Goal: Task Accomplishment & Management: Manage account settings

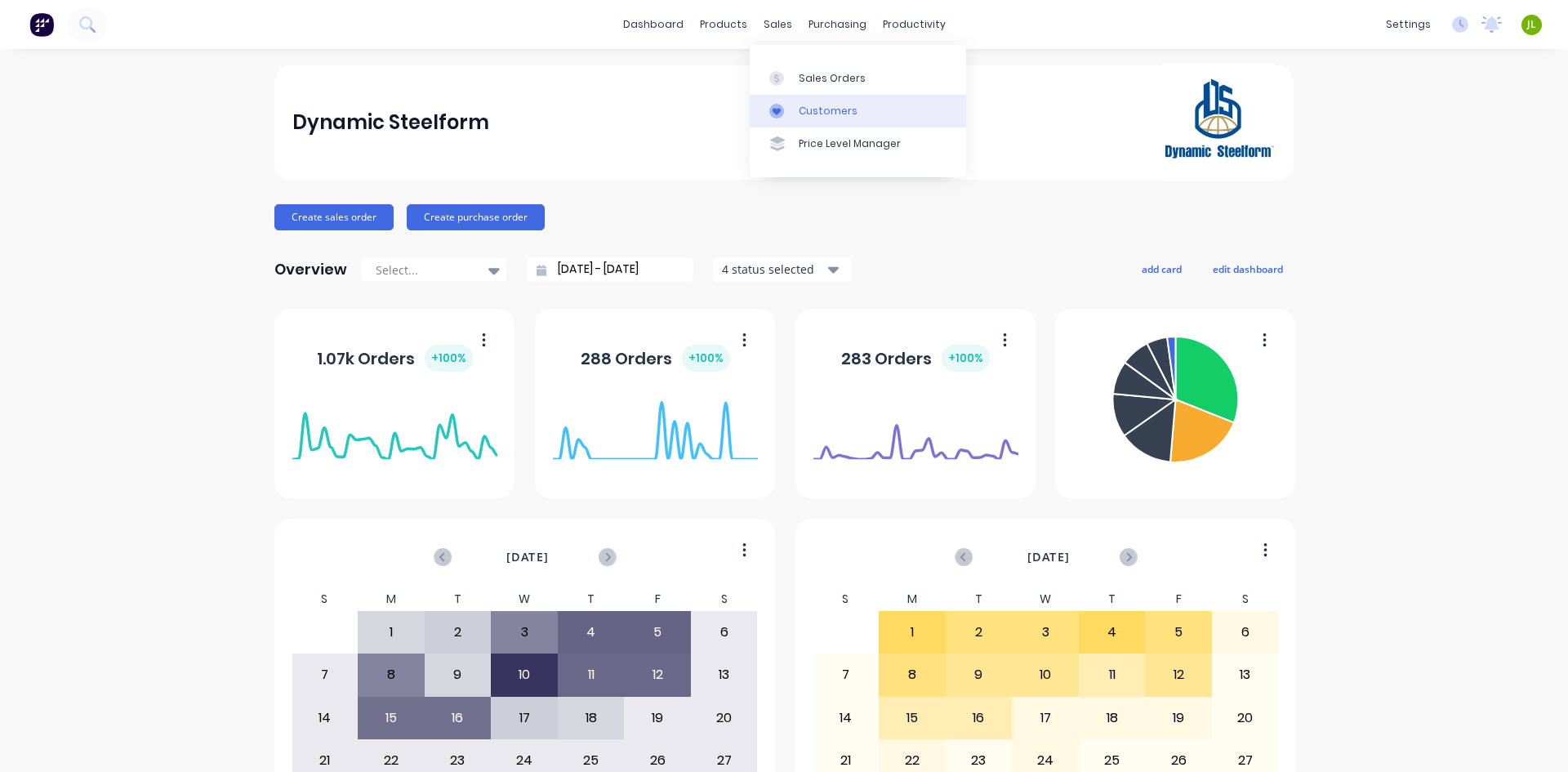
click at [777, 95] on link "Customers" at bounding box center [858, 111] width 217 height 33
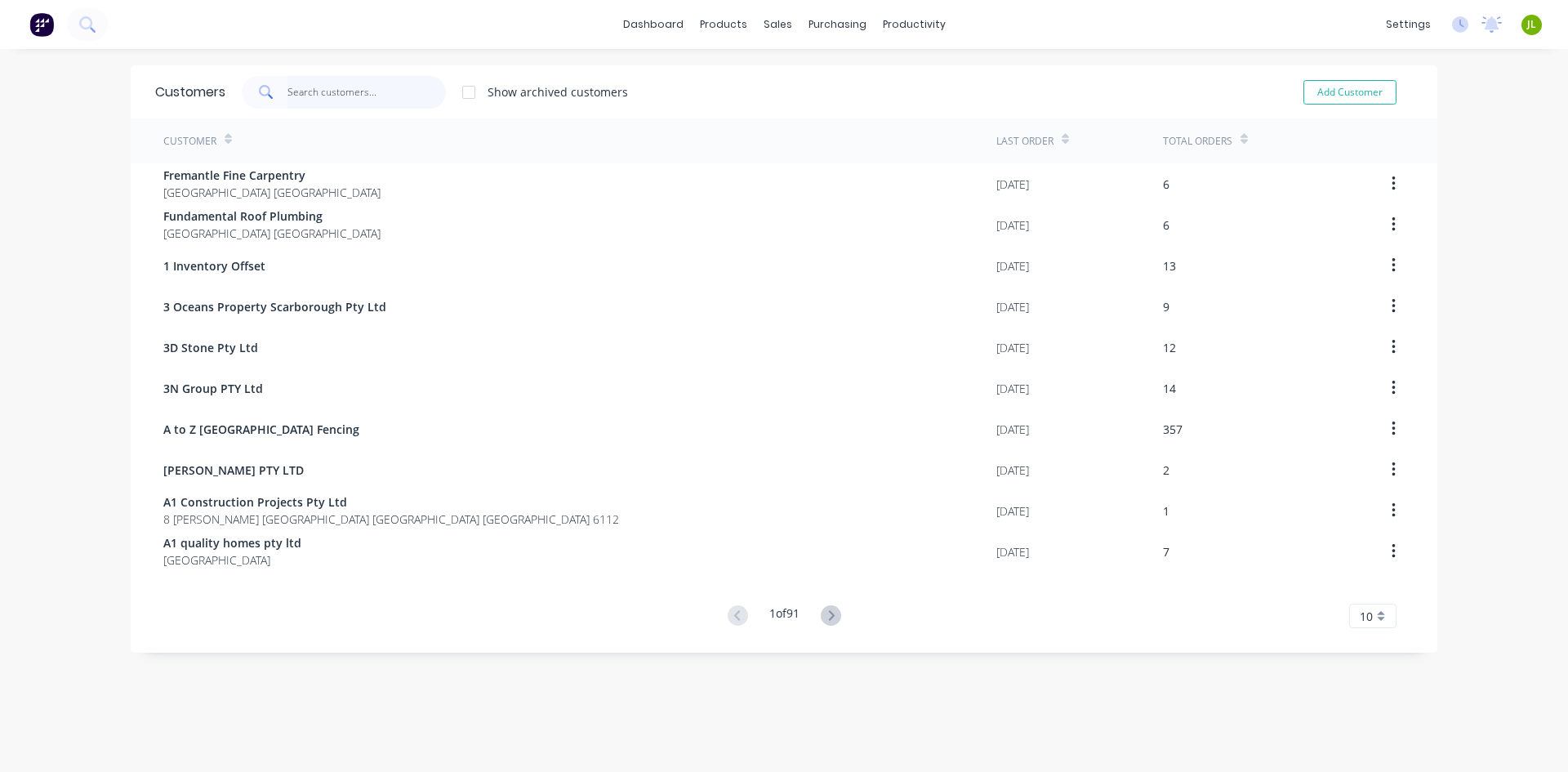
click at [363, 100] on input "text" at bounding box center [367, 92] width 159 height 33
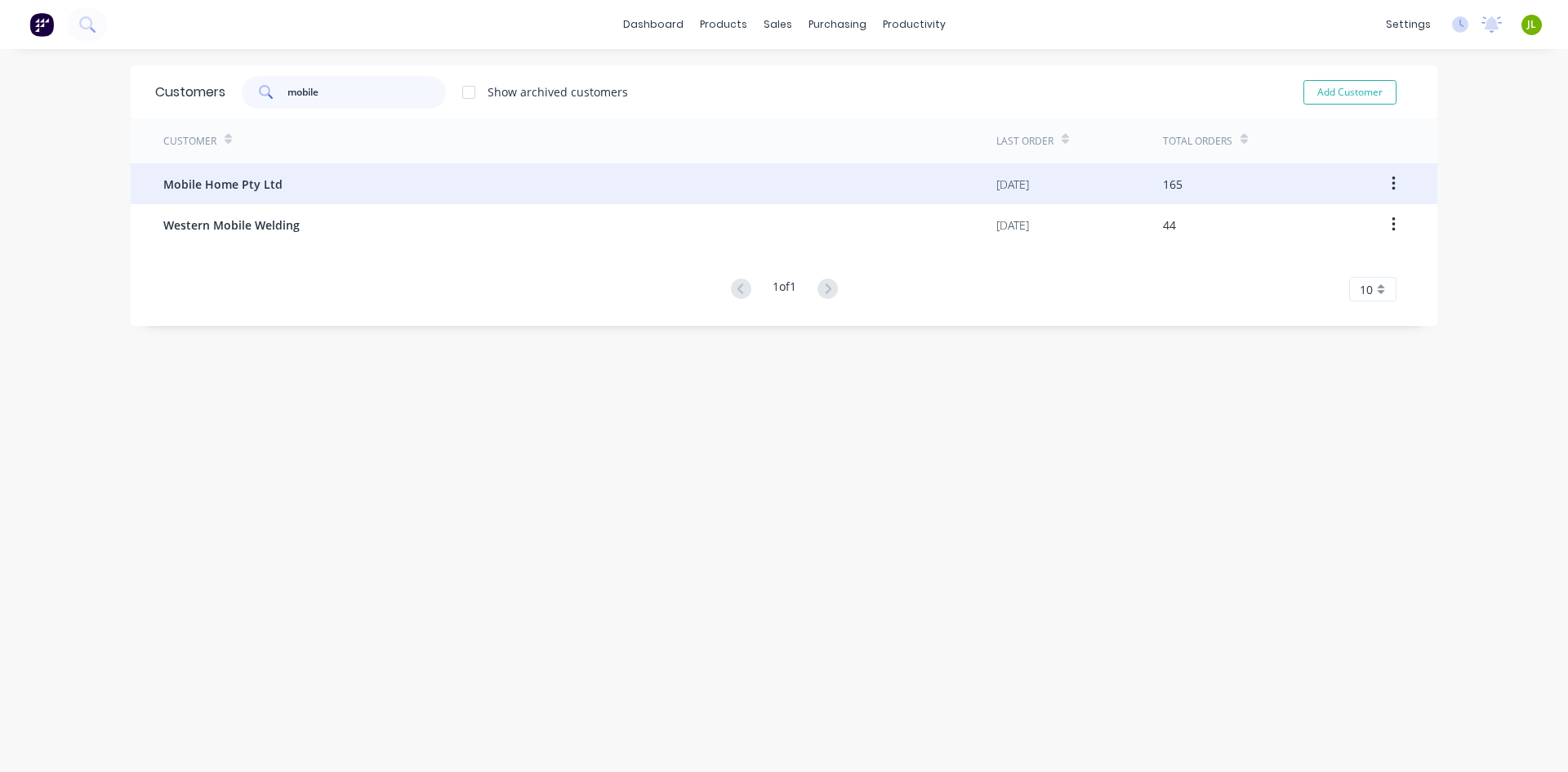
type input "mobile"
click at [369, 176] on div "Mobile Home Pty Ltd" at bounding box center [580, 184] width 833 height 41
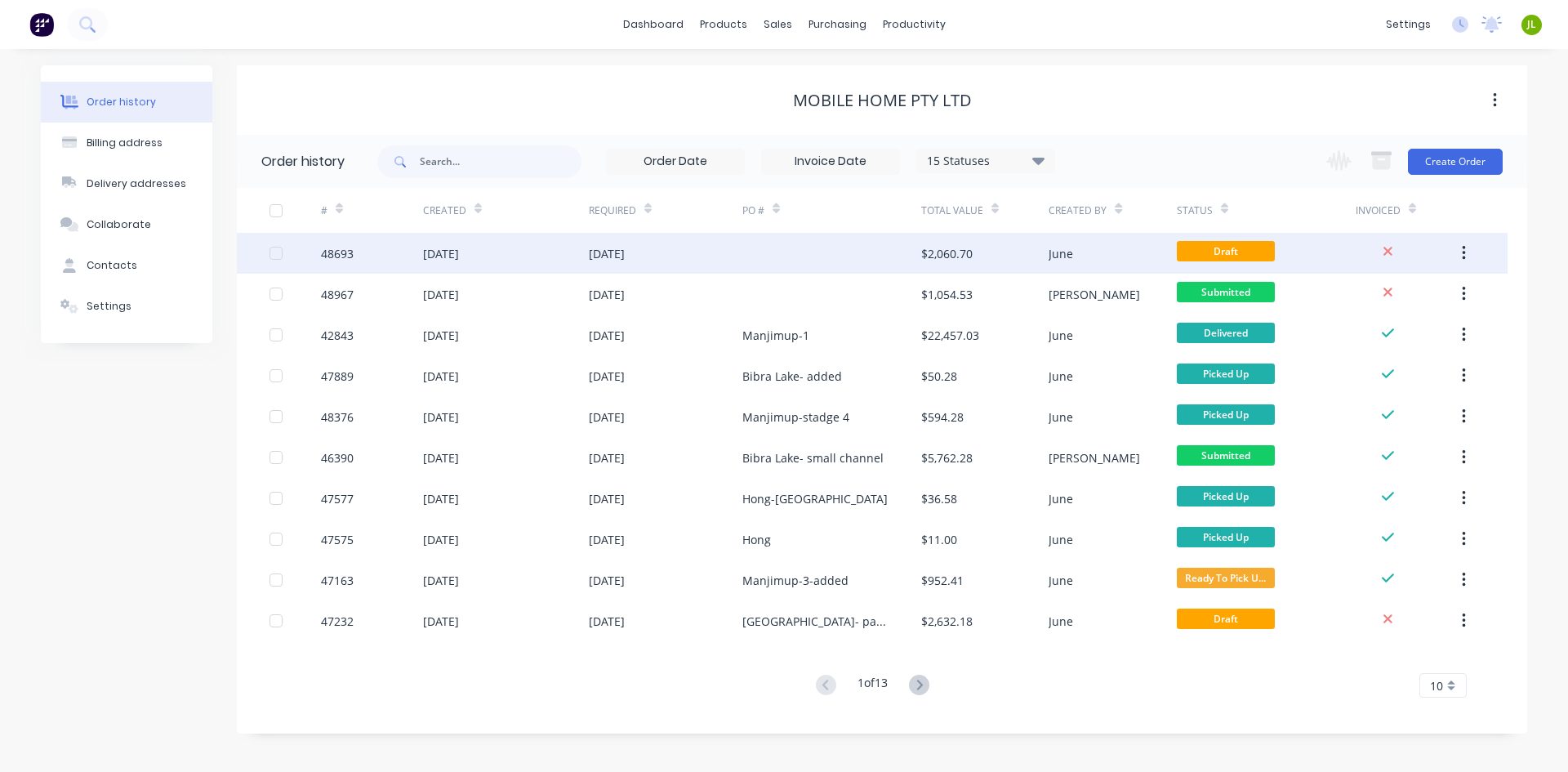
click at [772, 271] on div at bounding box center [832, 253] width 179 height 41
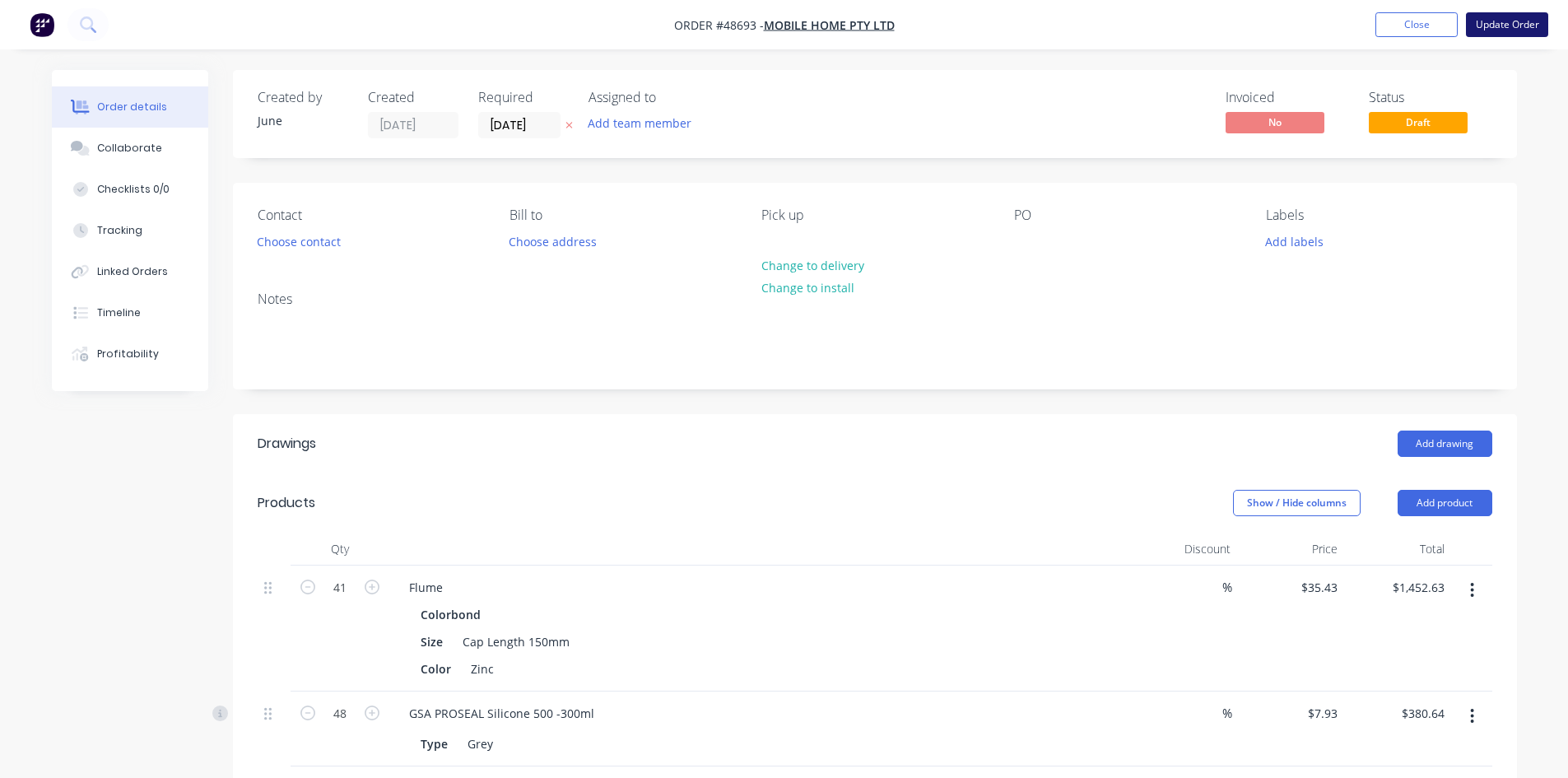
click at [1505, 27] on button "Update Order" at bounding box center [1507, 25] width 82 height 25
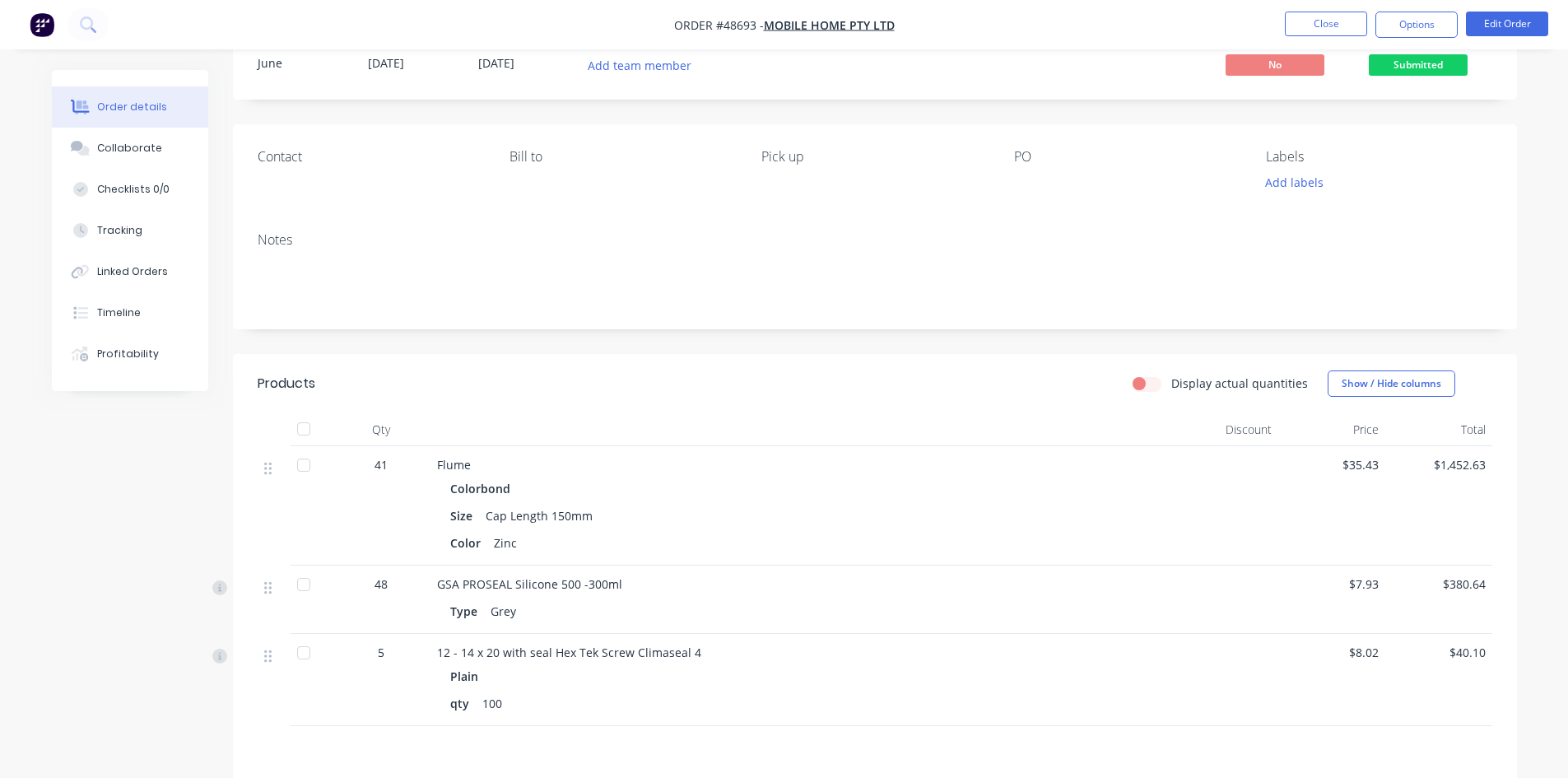
scroll to position [247, 0]
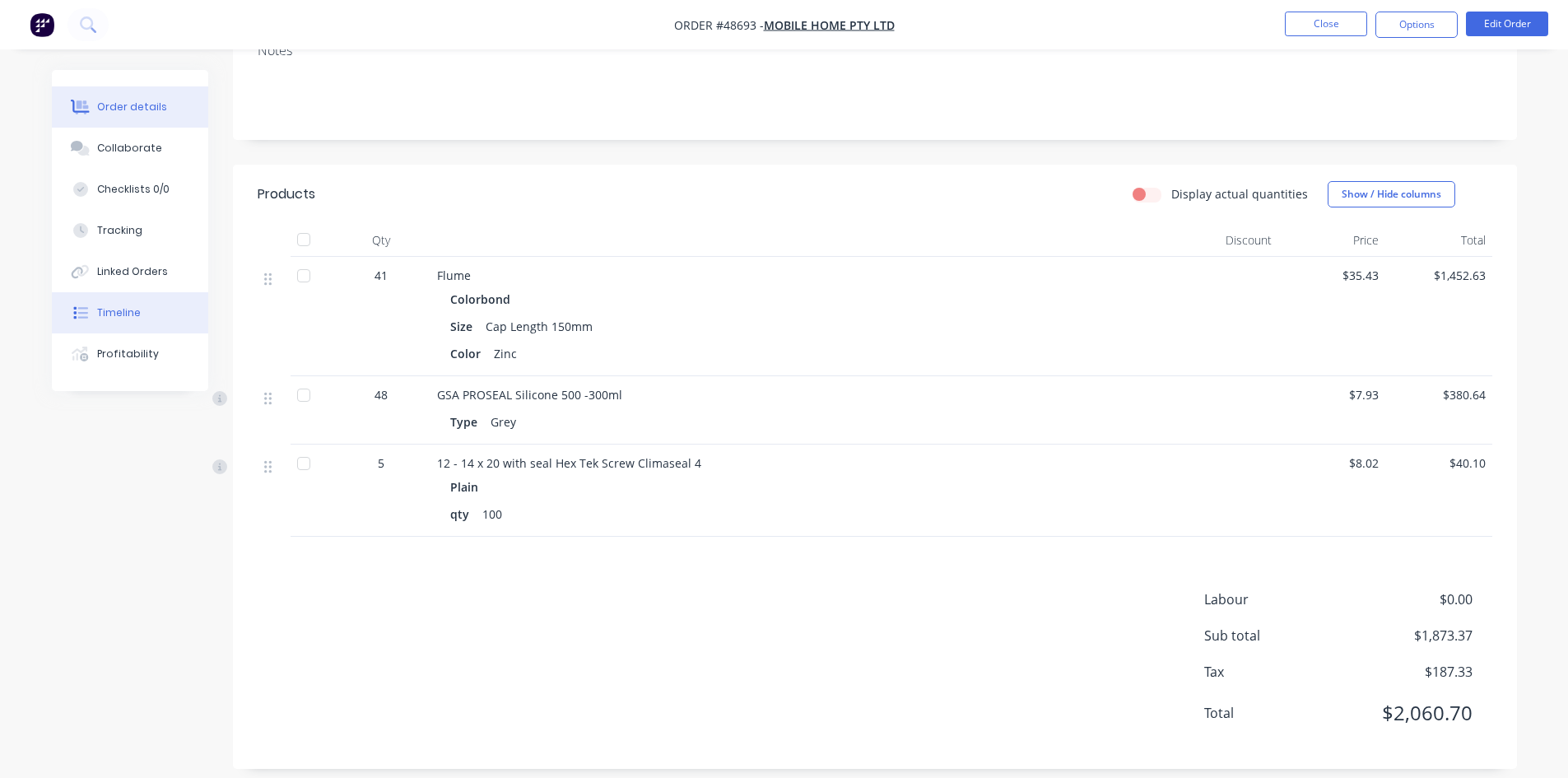
click at [119, 322] on button "Timeline" at bounding box center [129, 313] width 156 height 41
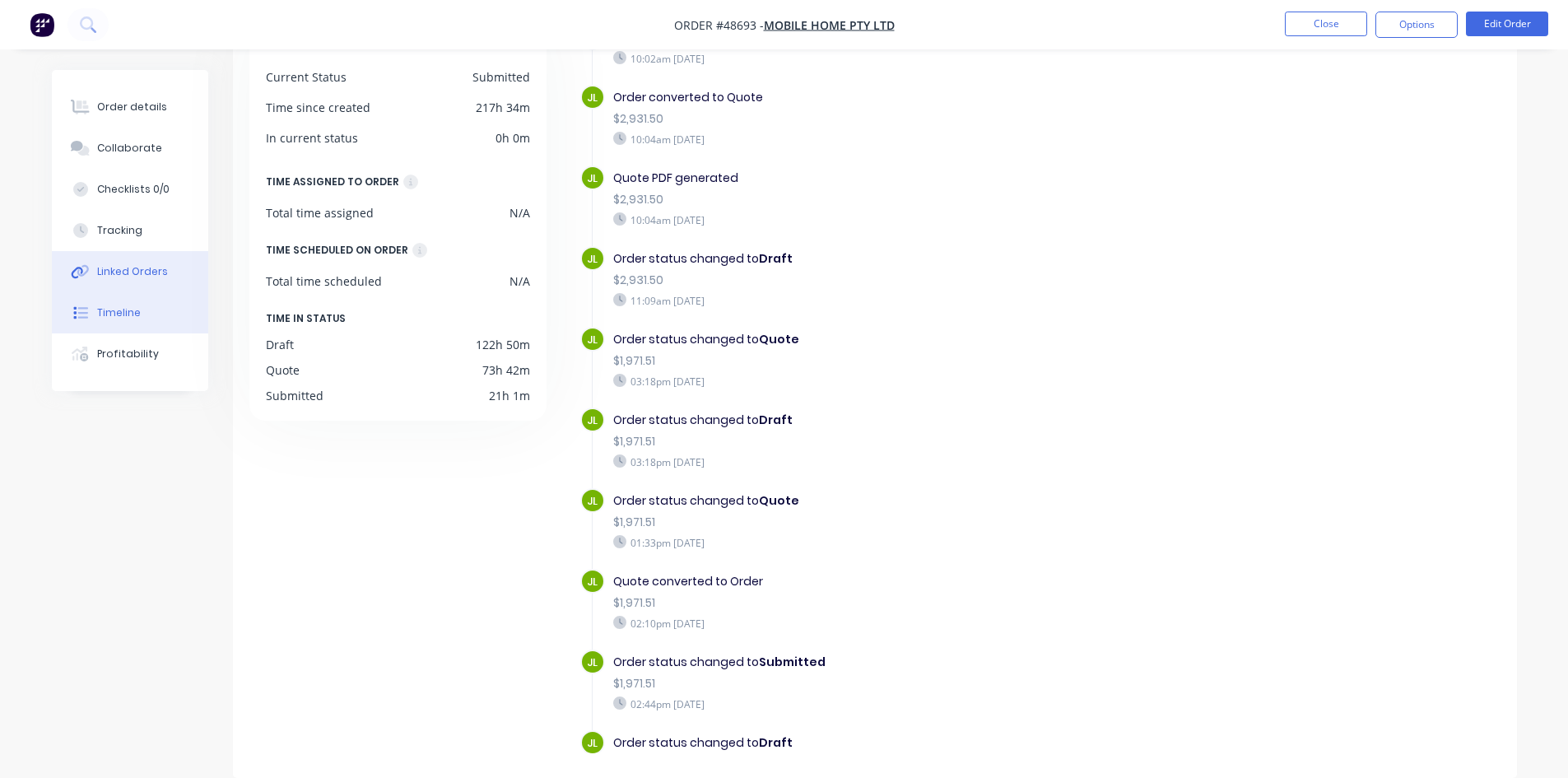
click at [115, 275] on div "Linked Orders" at bounding box center [132, 271] width 70 height 15
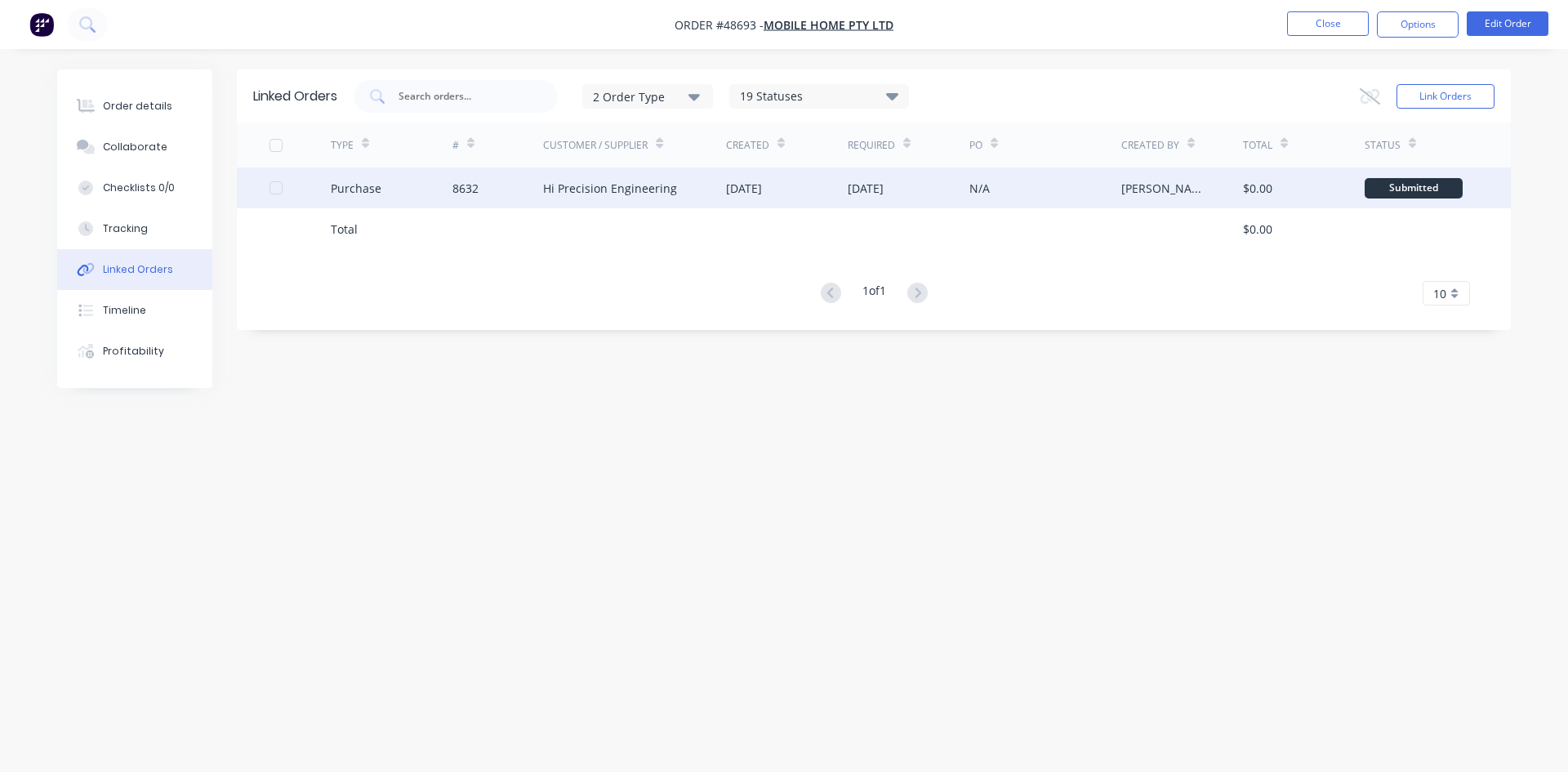
click at [738, 207] on div "[DATE]" at bounding box center [787, 187] width 122 height 41
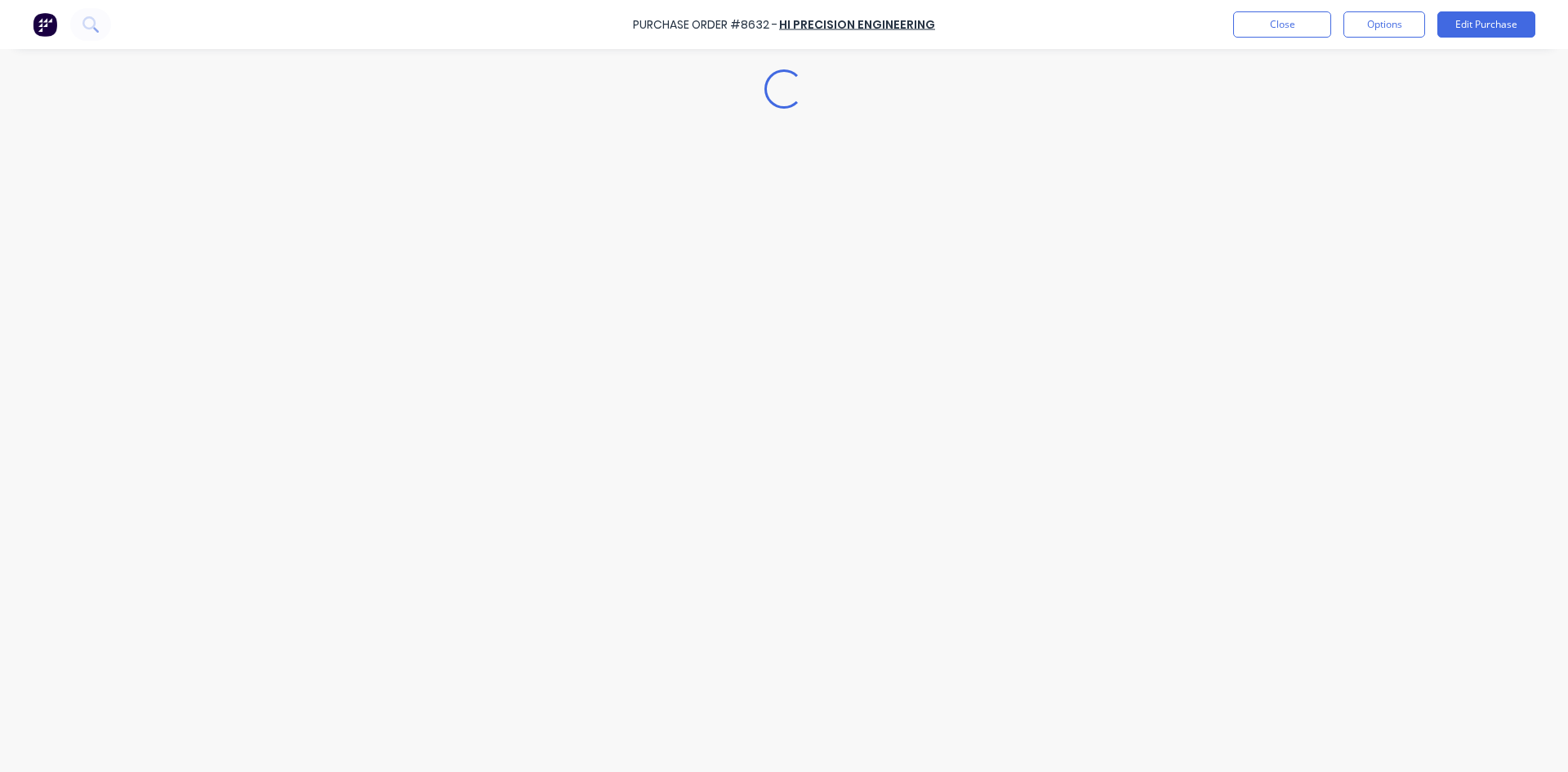
type textarea "x"
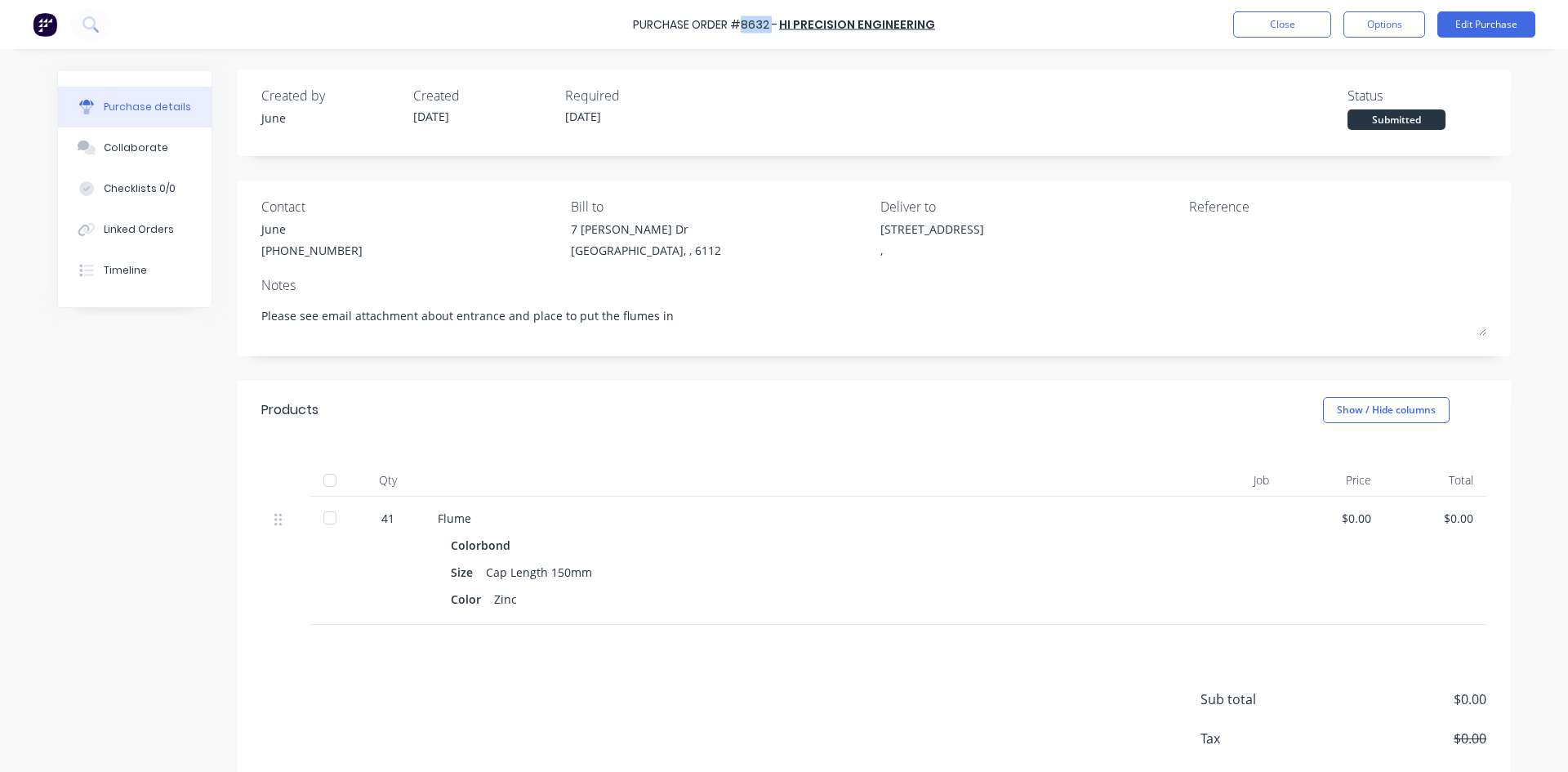
drag, startPoint x: 775, startPoint y: 26, endPoint x: 744, endPoint y: 29, distance: 31.1
click at [744, 29] on div "Purchase Order #8632 -" at bounding box center [705, 24] width 144 height 17
copy div "8632"
click at [818, 367] on div "Created by June Created [DATE] Required [DATE] Status Submitted Contact June [P…" at bounding box center [874, 455] width 1274 height 772
click at [802, 585] on div "Colorbond Size Cap Length 150mm Color Zinc" at bounding box center [792, 572] width 709 height 78
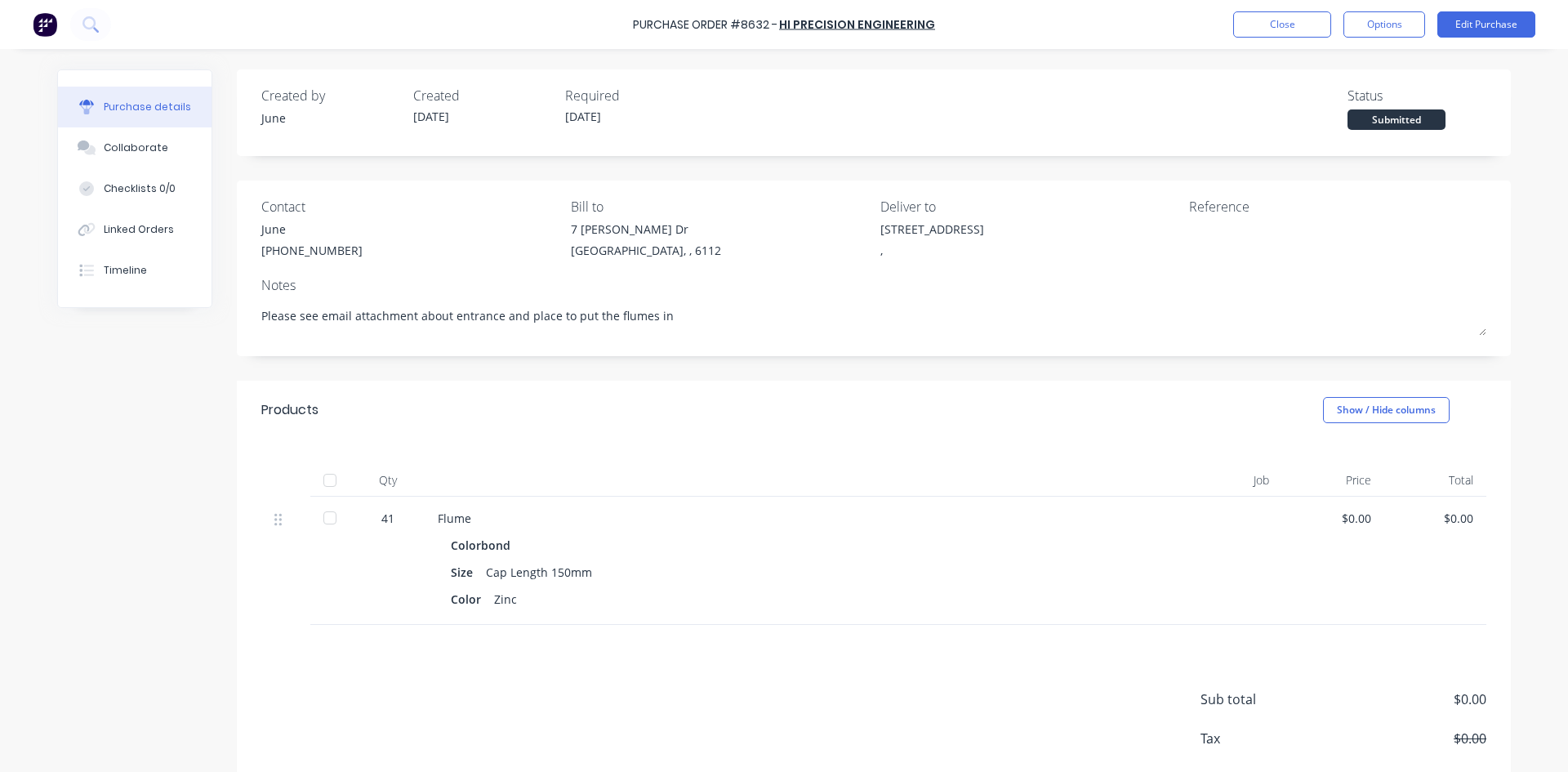
click at [176, 384] on div "Created by June Created [DATE] Required [DATE] Status Submitted Contact June [P…" at bounding box center [784, 455] width 1454 height 772
click at [1275, 29] on button "Close" at bounding box center [1282, 25] width 98 height 27
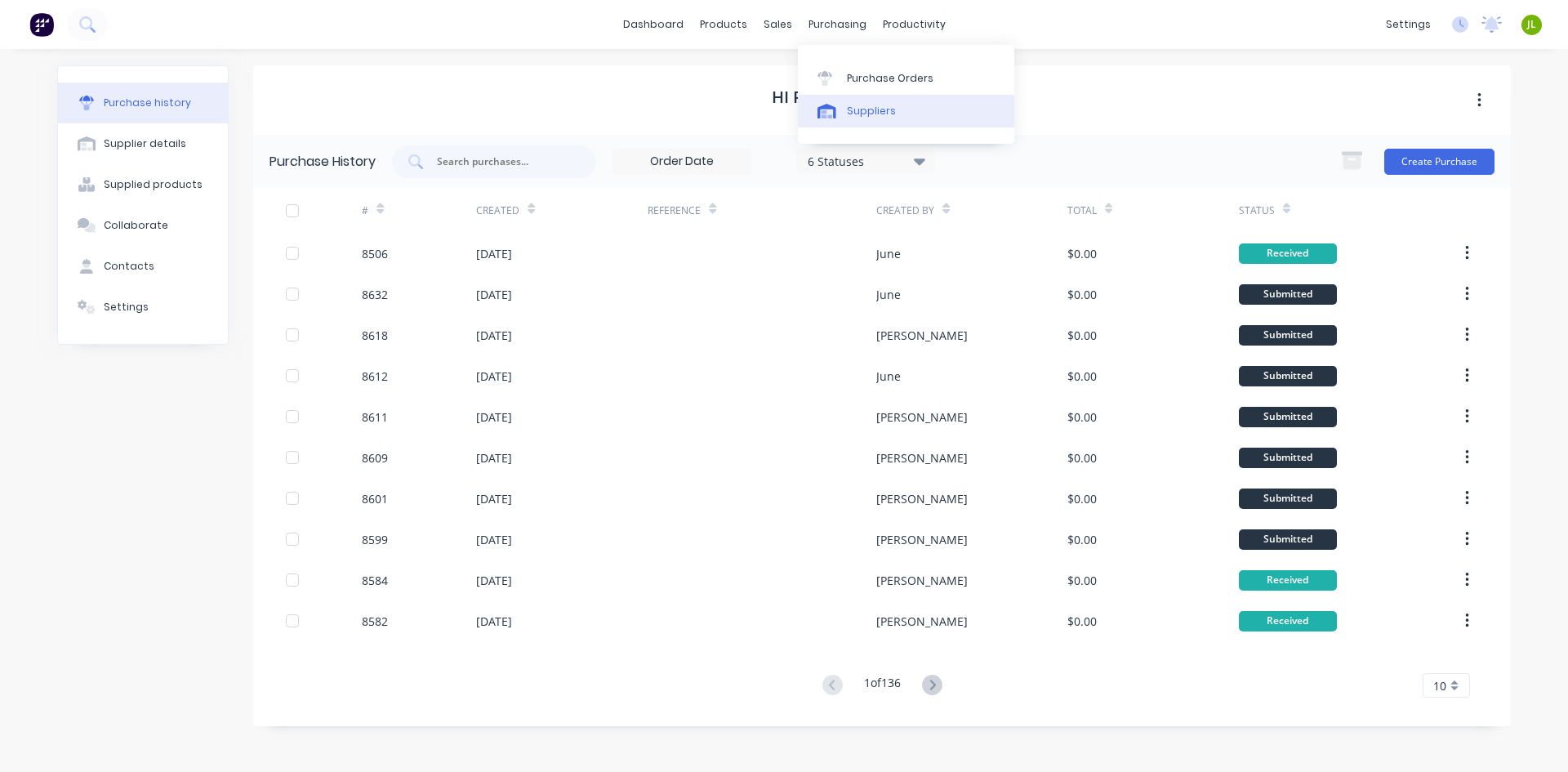
click at [871, 111] on div "Suppliers" at bounding box center [871, 111] width 49 height 15
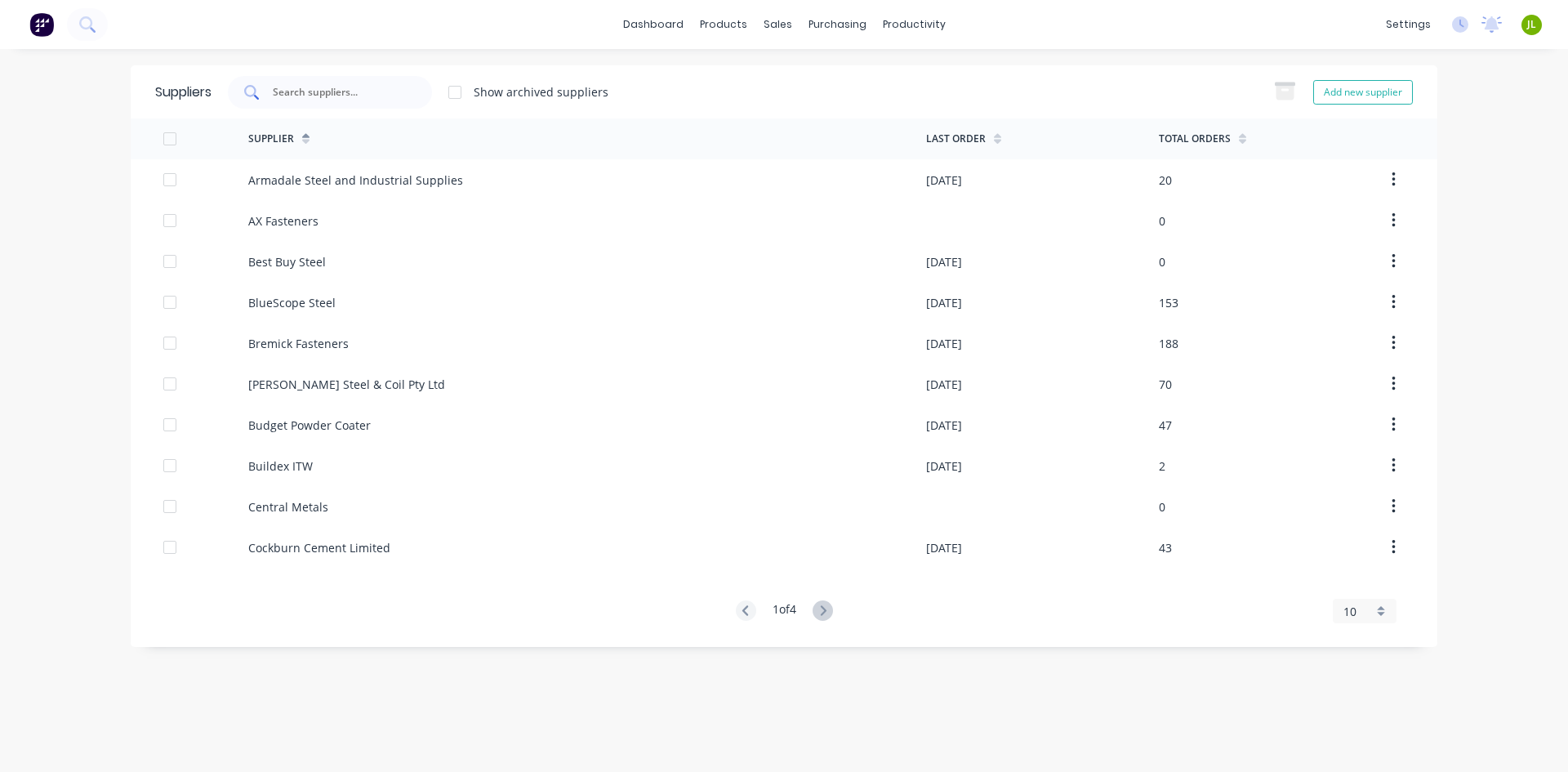
click at [364, 99] on input "text" at bounding box center [339, 92] width 135 height 16
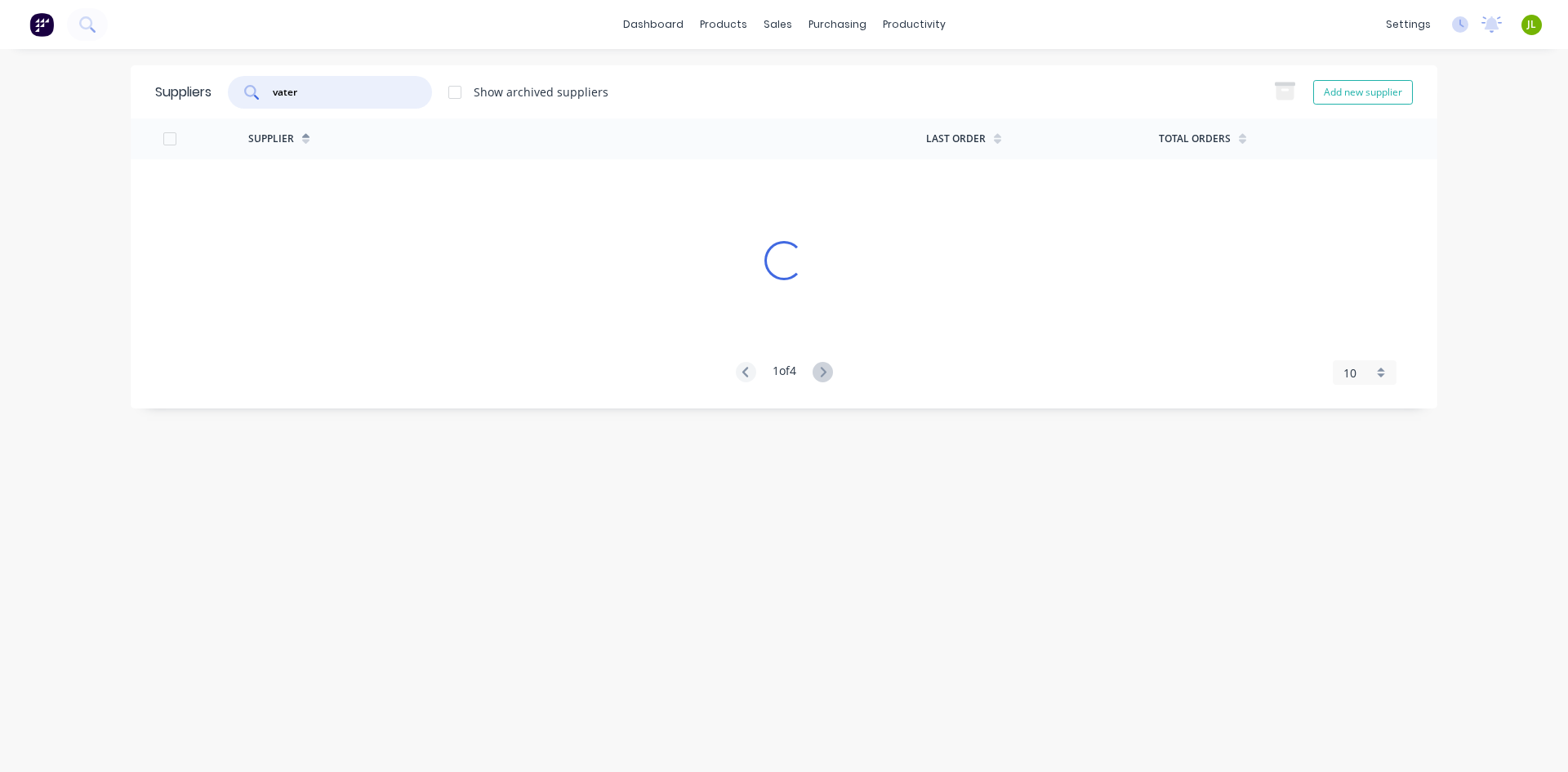
type input "vater"
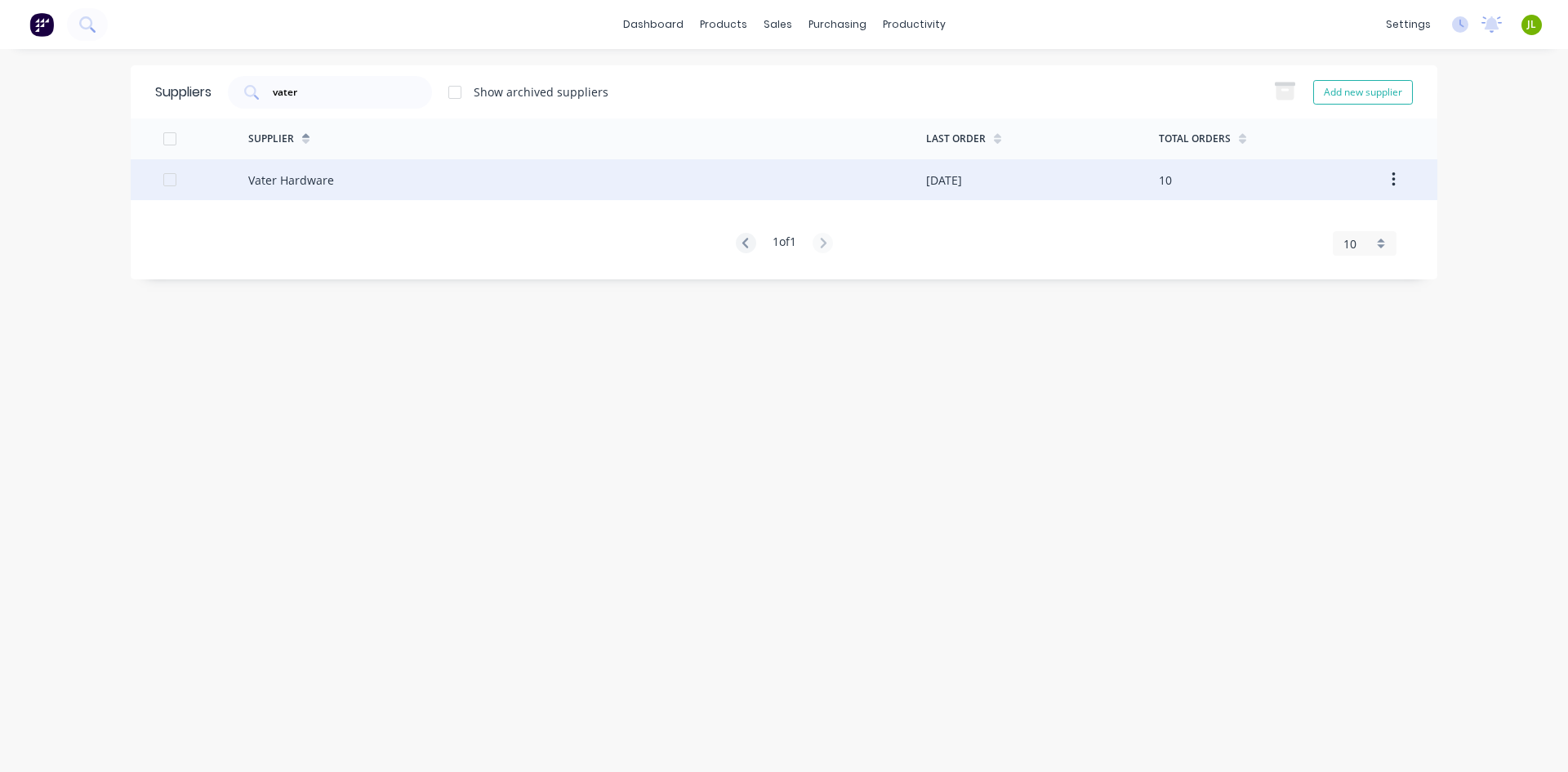
click at [348, 193] on div "Vater Hardware" at bounding box center [587, 180] width 678 height 41
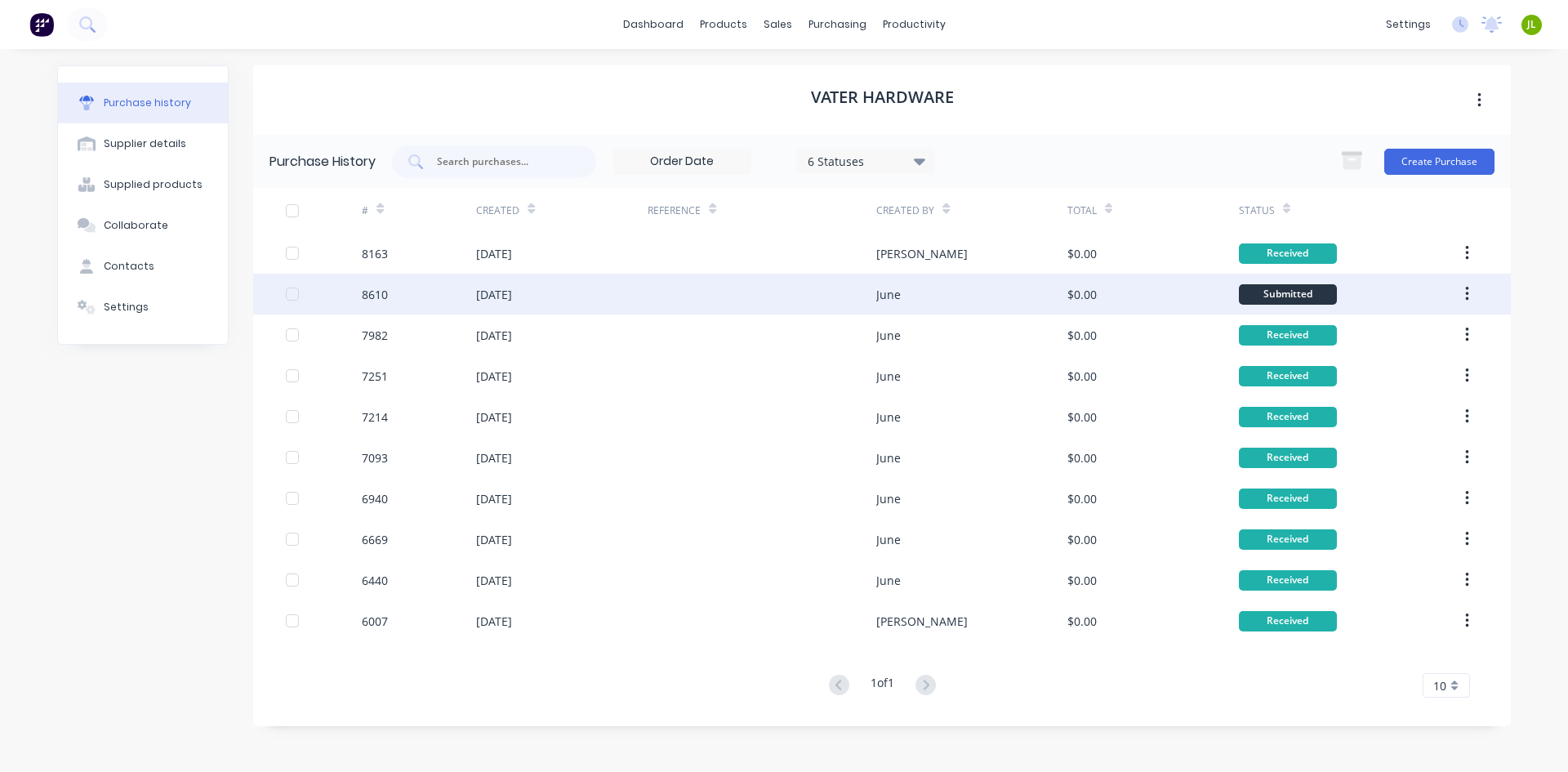
click at [502, 293] on div "[DATE]" at bounding box center [493, 294] width 36 height 17
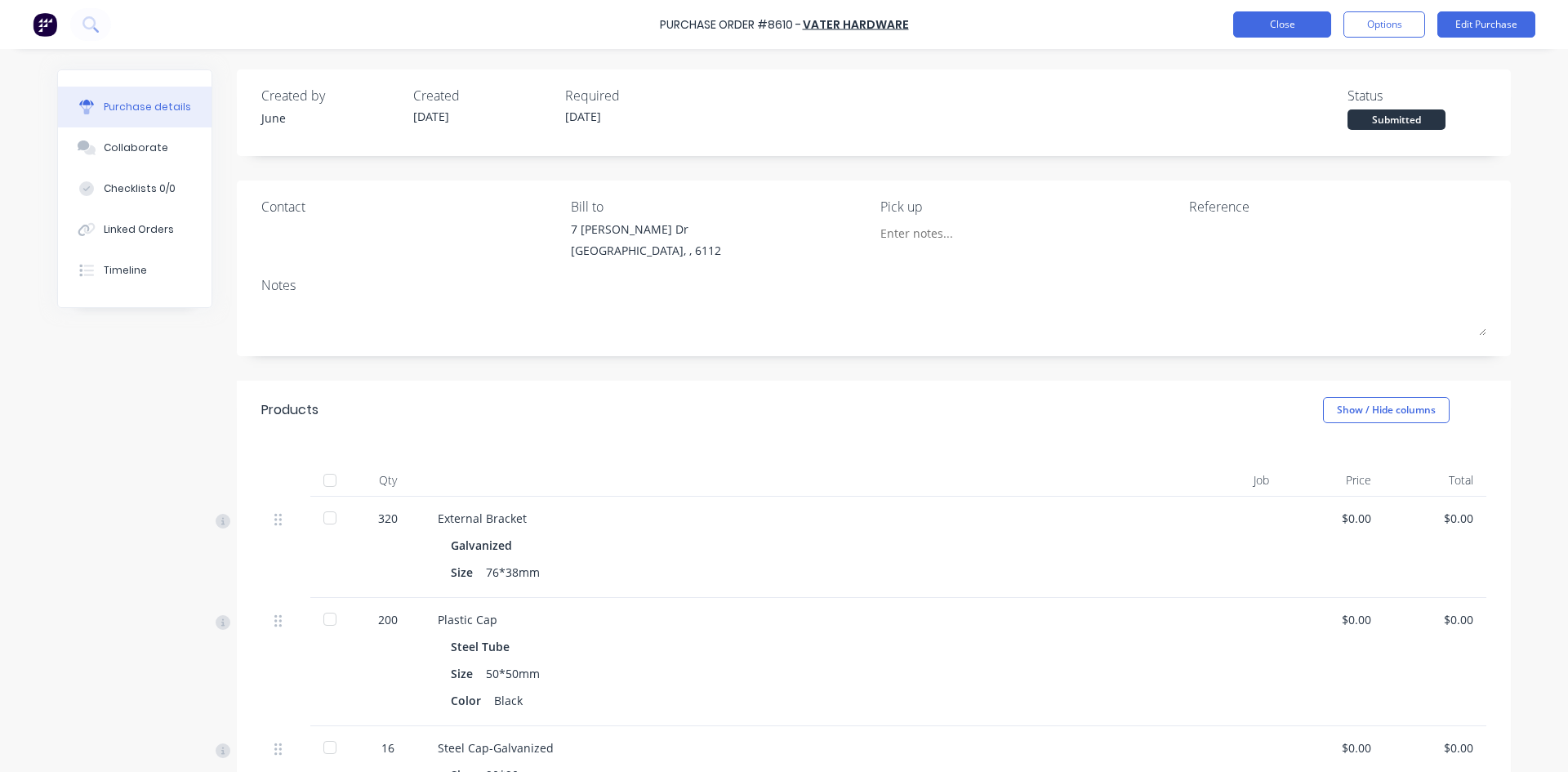
click at [1278, 27] on button "Close" at bounding box center [1282, 25] width 98 height 27
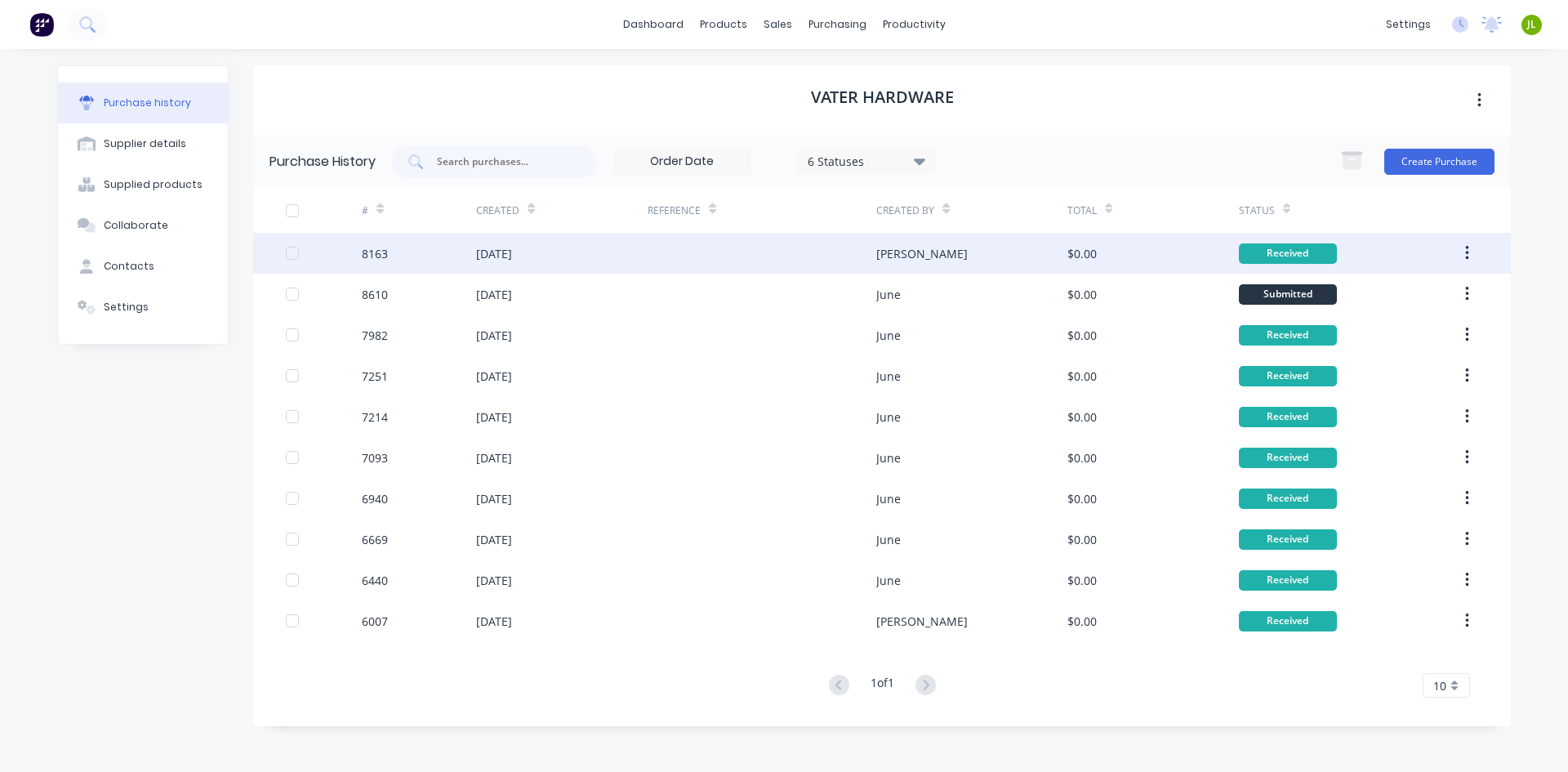
click at [695, 265] on div at bounding box center [761, 253] width 229 height 41
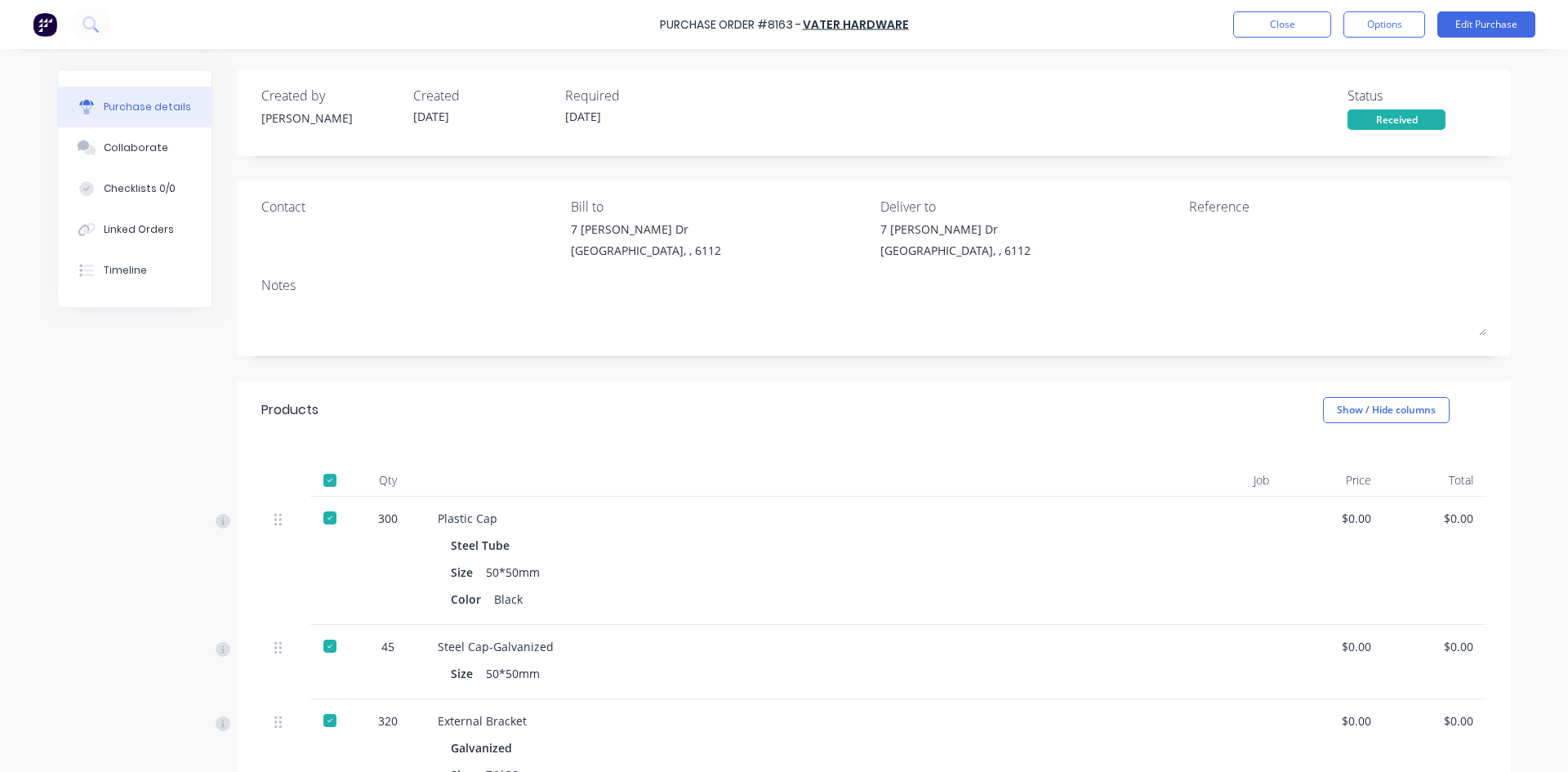
click at [333, 478] on div at bounding box center [330, 480] width 33 height 33
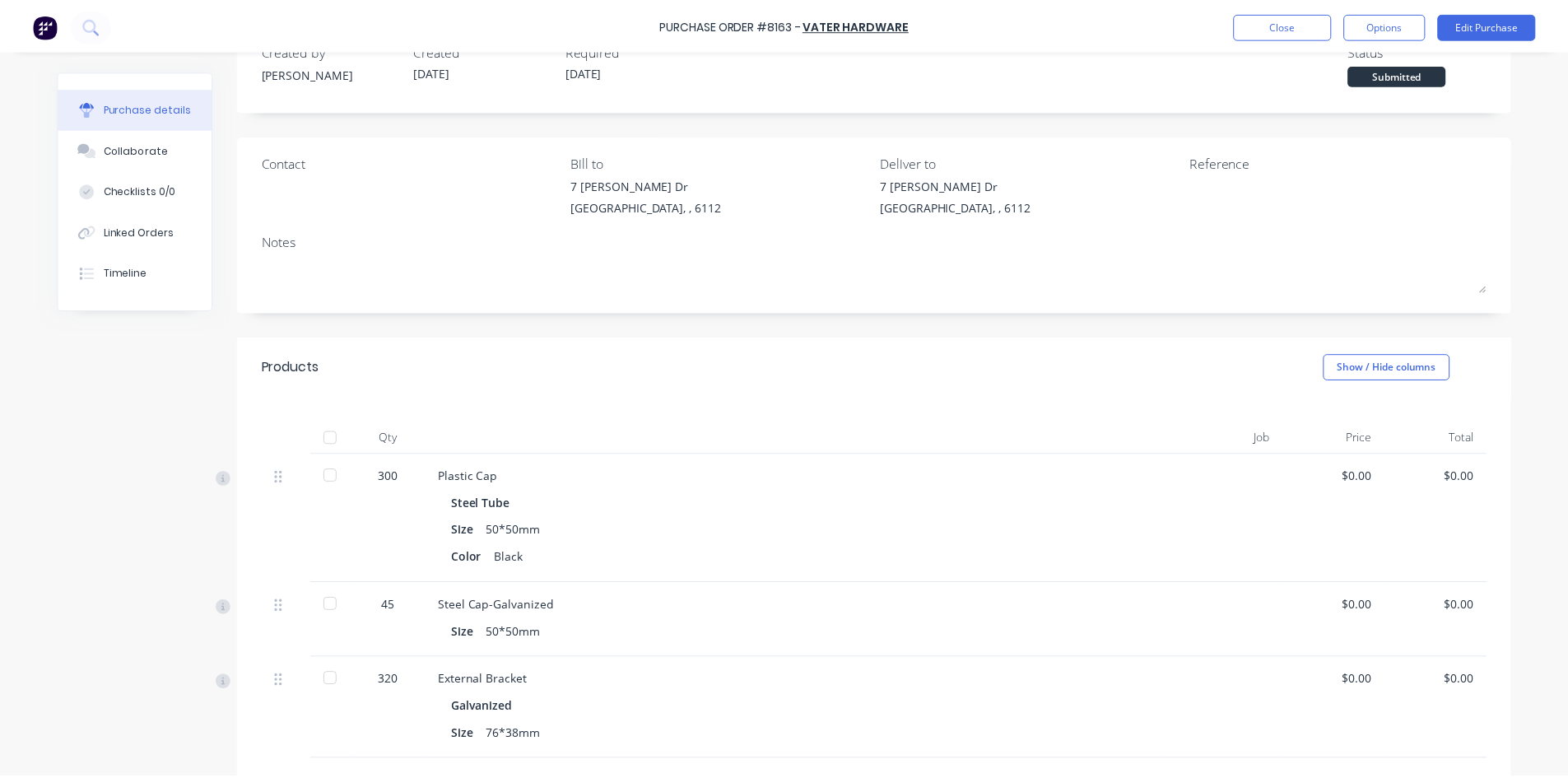
scroll to position [82, 0]
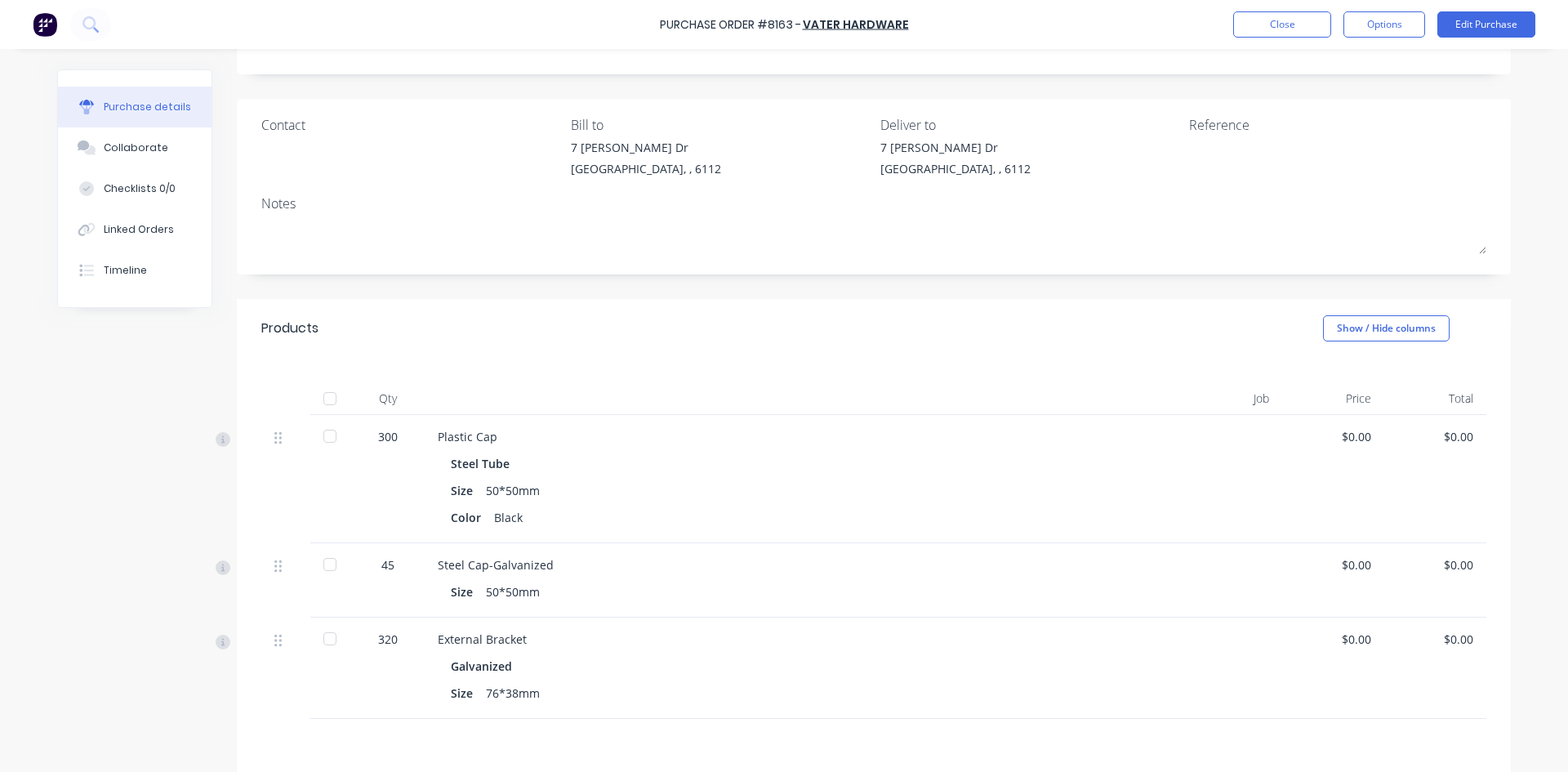
click at [1264, 294] on div "Created by [PERSON_NAME] Created [DATE] Required [DATE] Status Submitted Contac…" at bounding box center [874, 461] width 1274 height 947
drag, startPoint x: 61, startPoint y: 409, endPoint x: 298, endPoint y: 155, distance: 347.4
click at [61, 409] on div "Created by [PERSON_NAME] Created [DATE] Required [DATE] Status Submitted Contac…" at bounding box center [784, 461] width 1454 height 947
click at [1258, 31] on button "Close" at bounding box center [1282, 25] width 98 height 27
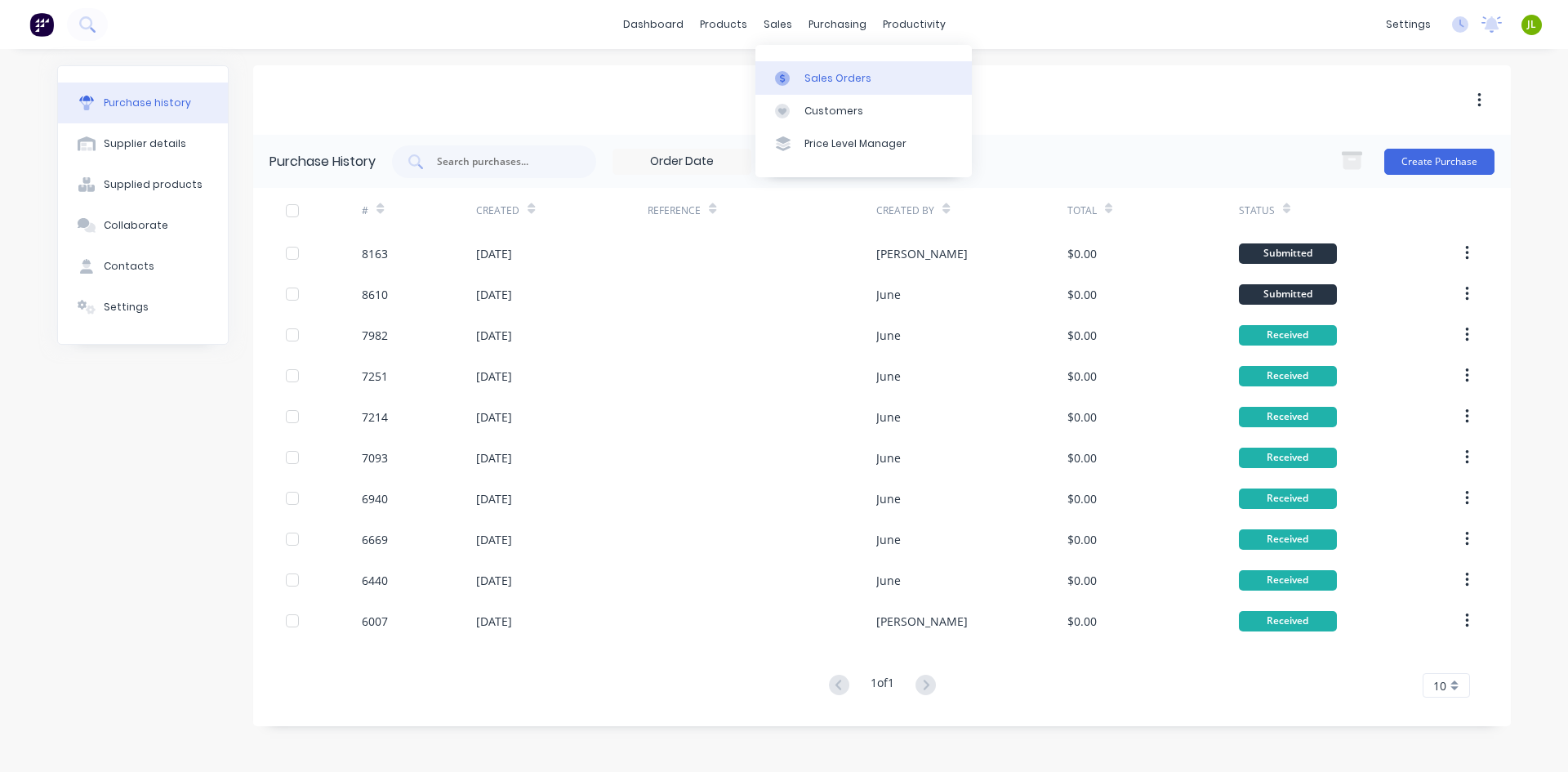
click at [797, 85] on div at bounding box center [787, 78] width 25 height 15
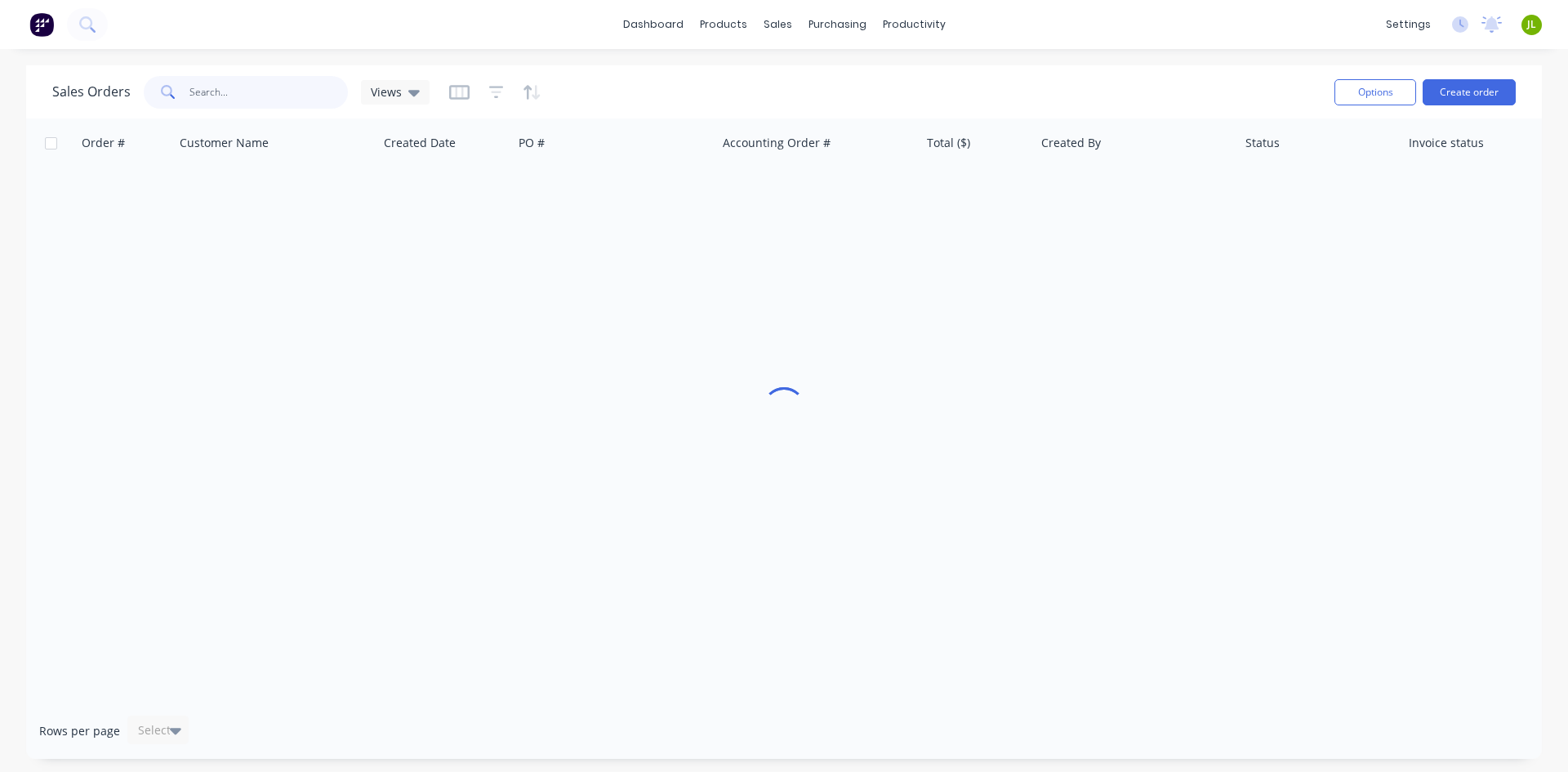
click at [313, 93] on input "text" at bounding box center [269, 92] width 159 height 33
paste input "48989"
type input "48989"
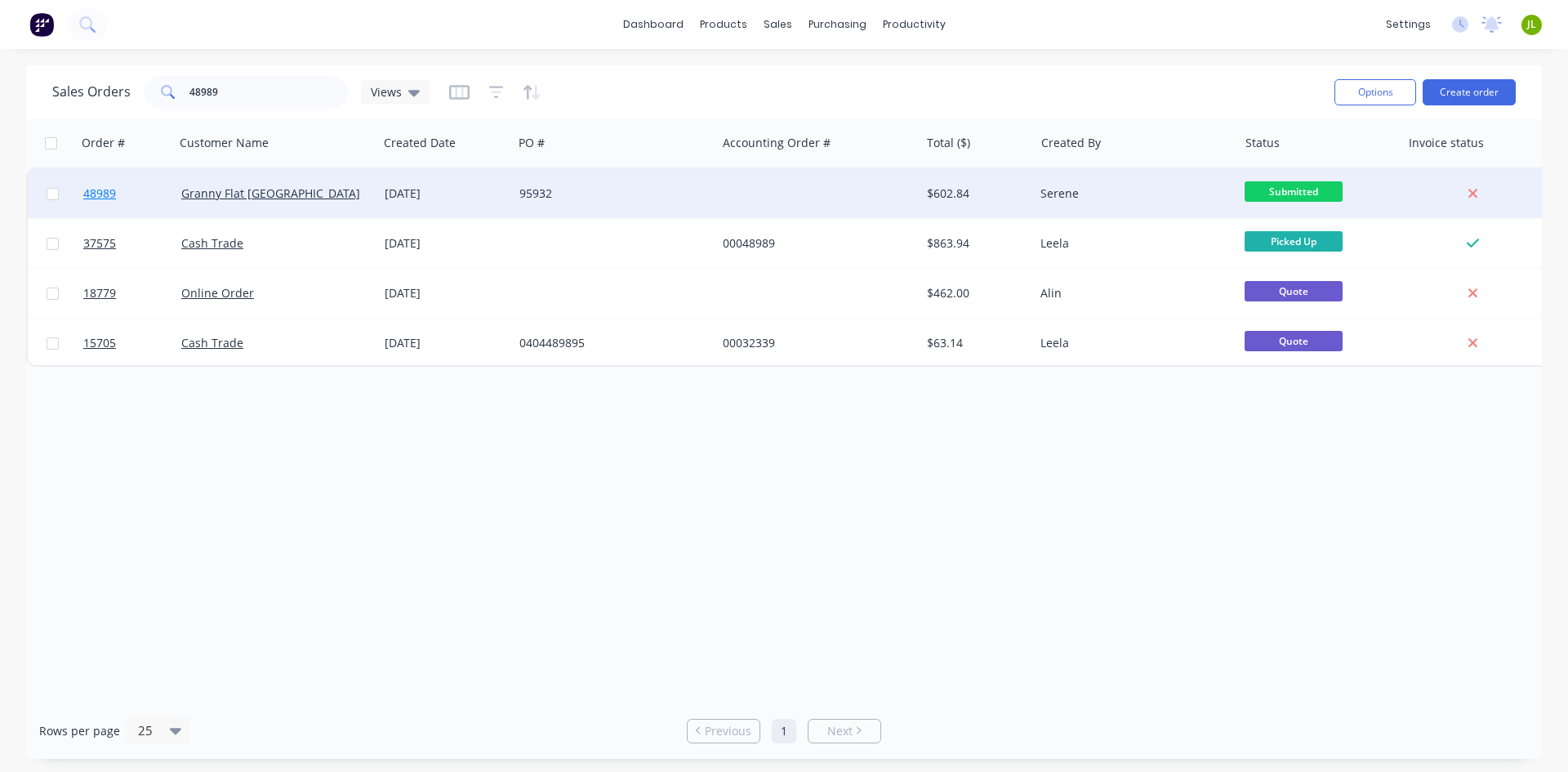
click at [105, 197] on span "48989" at bounding box center [99, 194] width 33 height 16
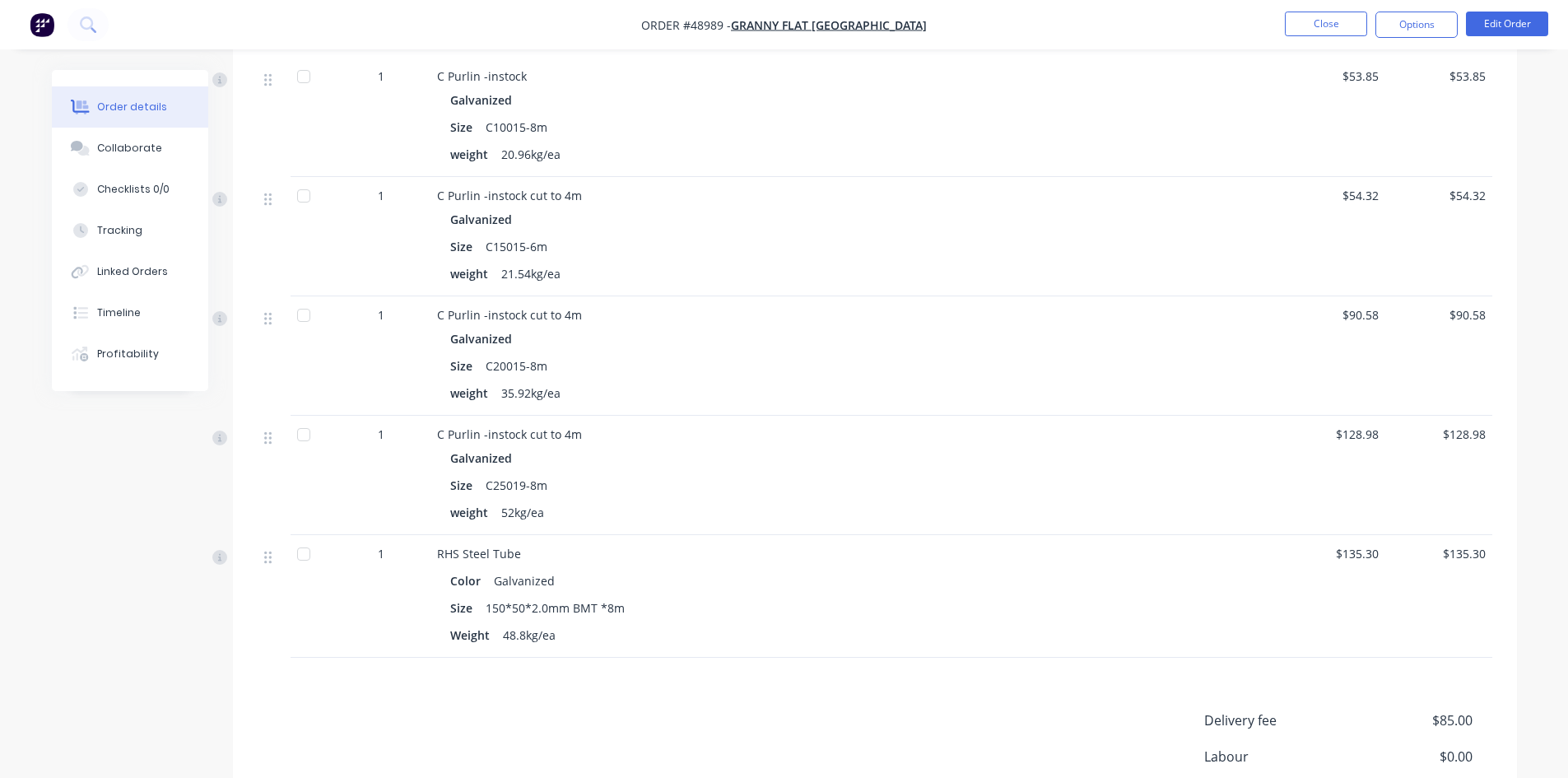
scroll to position [494, 0]
click at [1414, 24] on button "Options" at bounding box center [1416, 25] width 82 height 27
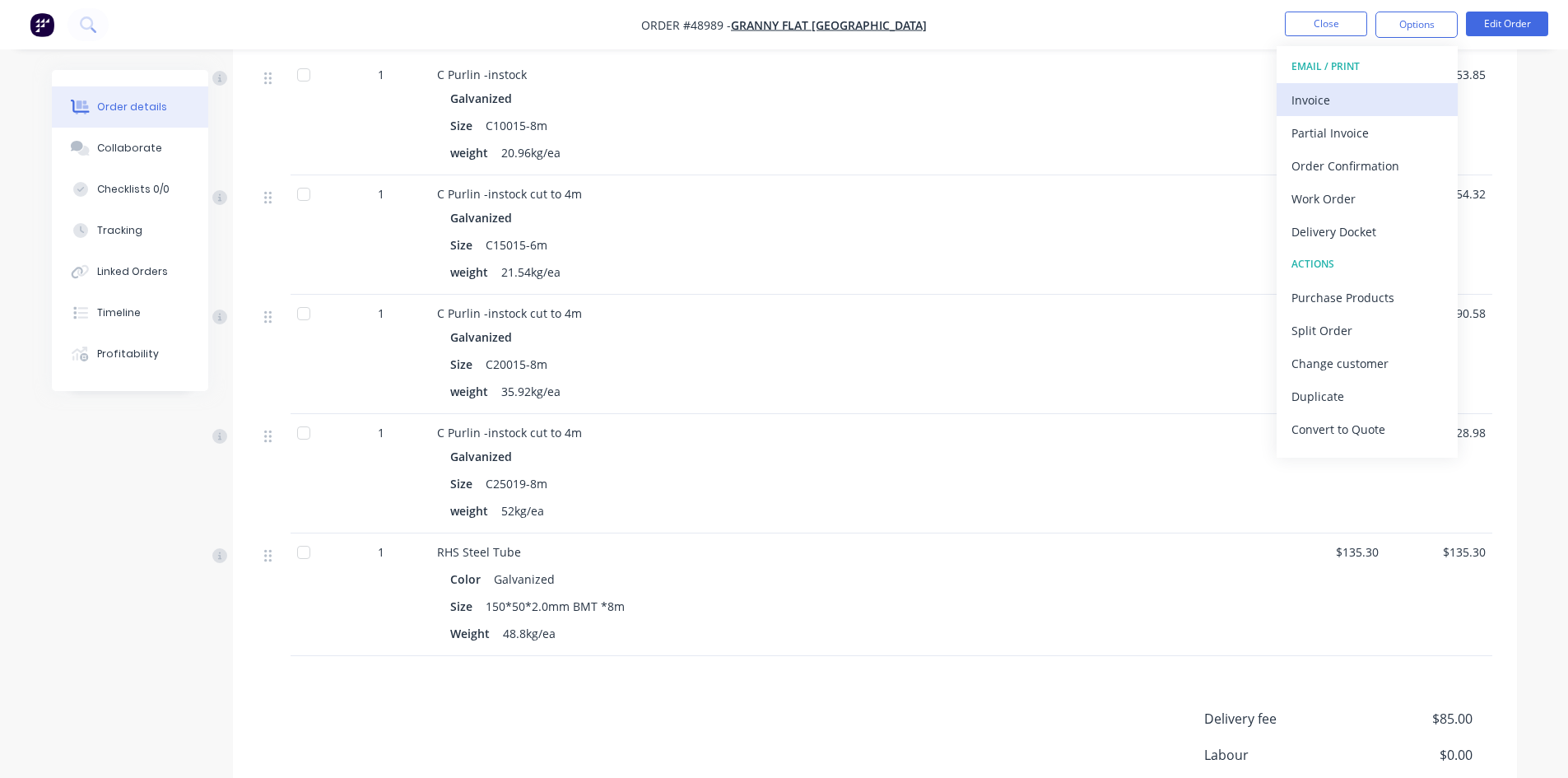
click at [1398, 96] on div "Invoice" at bounding box center [1367, 100] width 152 height 24
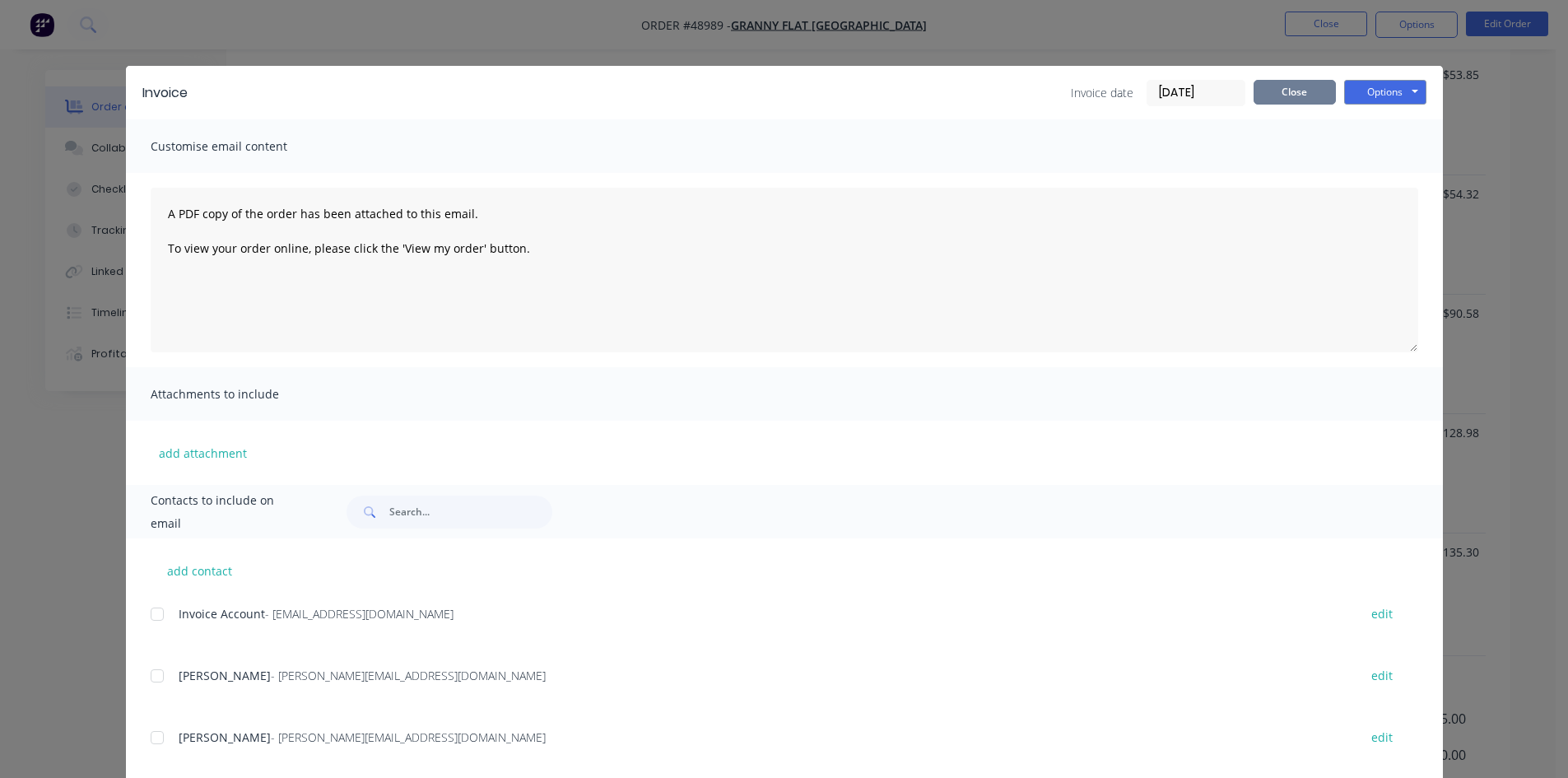
click at [1289, 92] on button "Close" at bounding box center [1295, 93] width 82 height 25
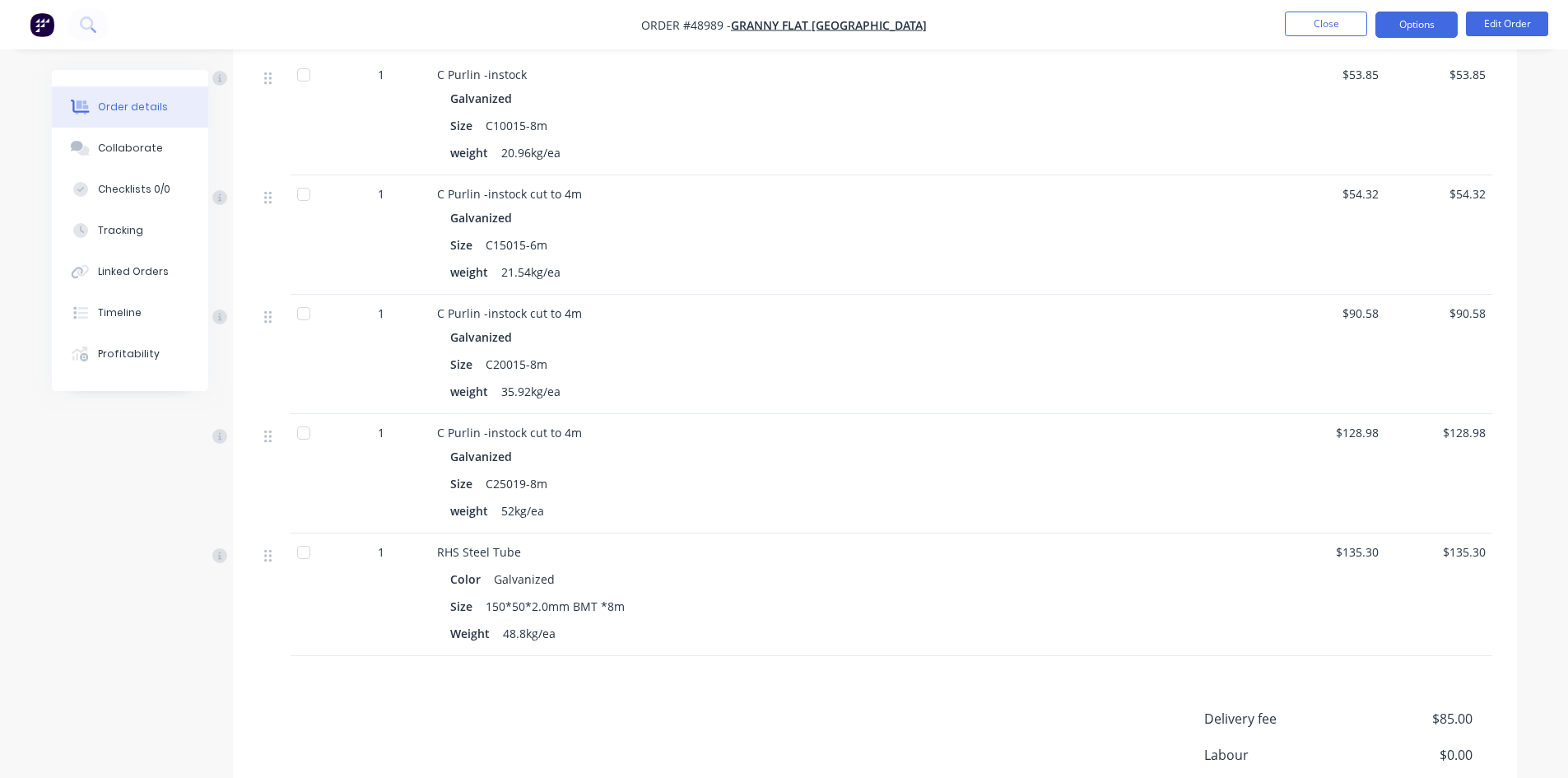
click at [1415, 20] on button "Options" at bounding box center [1416, 25] width 82 height 27
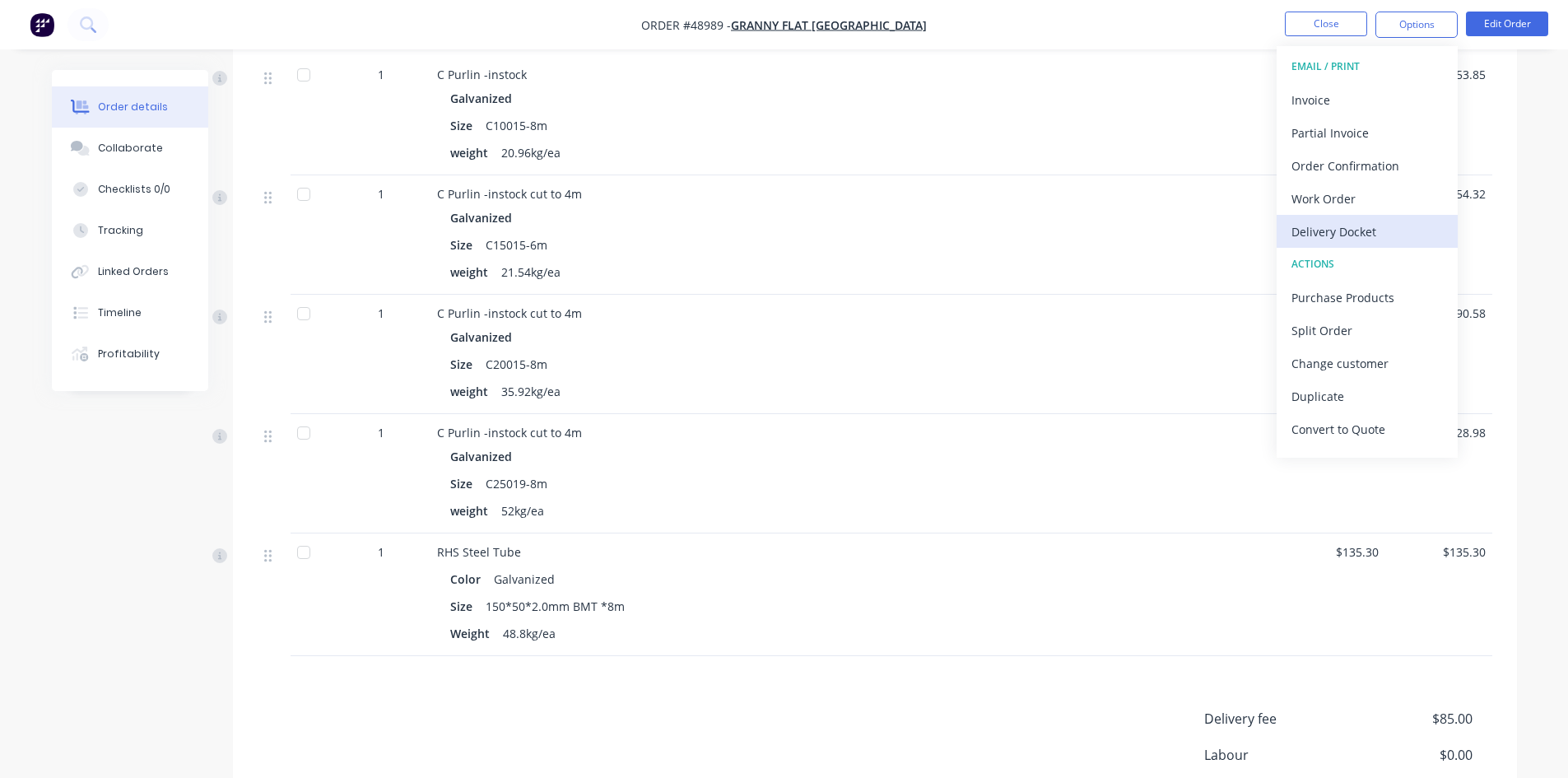
click at [1385, 232] on div "Delivery Docket" at bounding box center [1367, 232] width 152 height 24
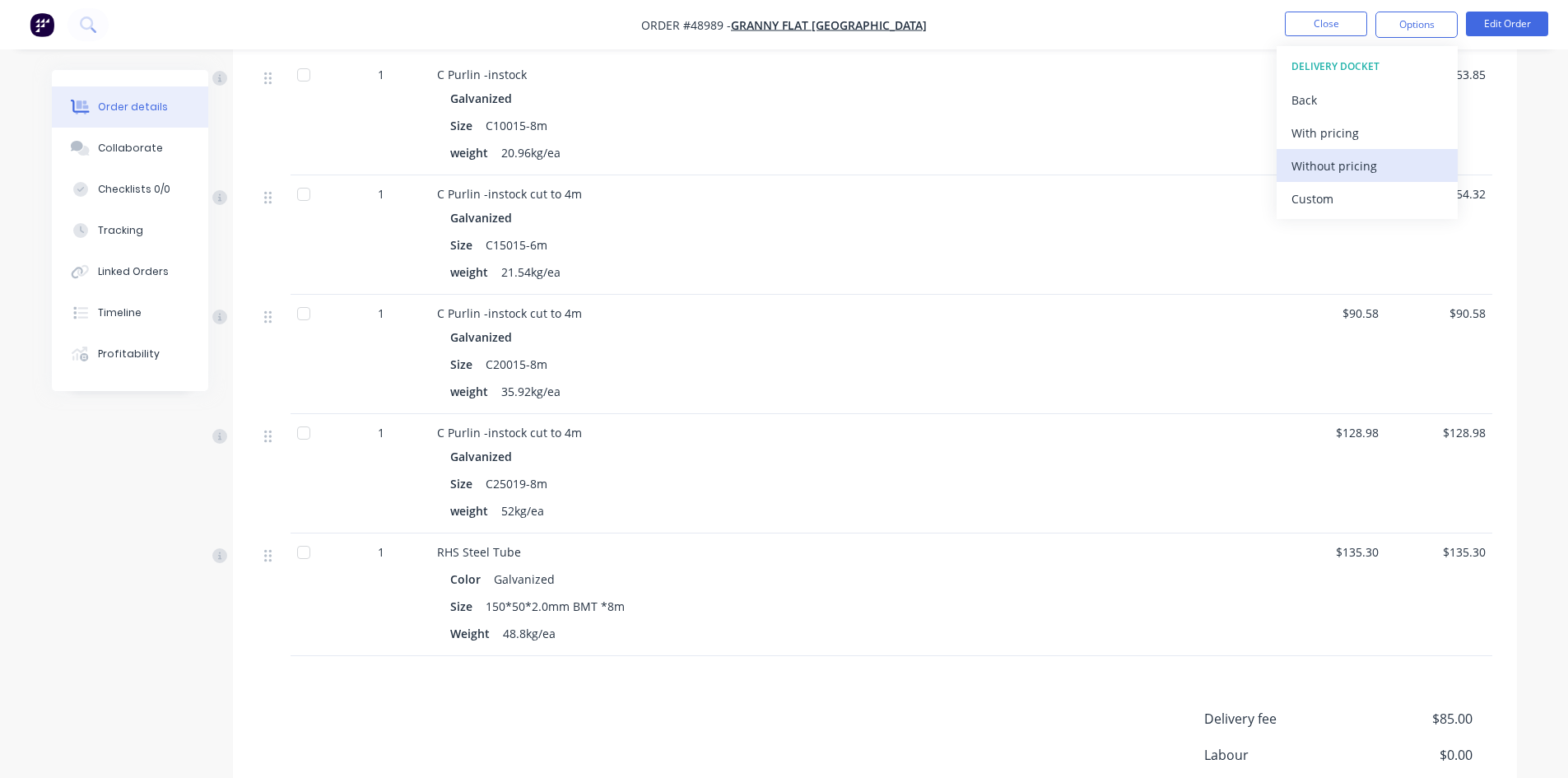
click at [1343, 166] on div "Without pricing" at bounding box center [1367, 166] width 152 height 24
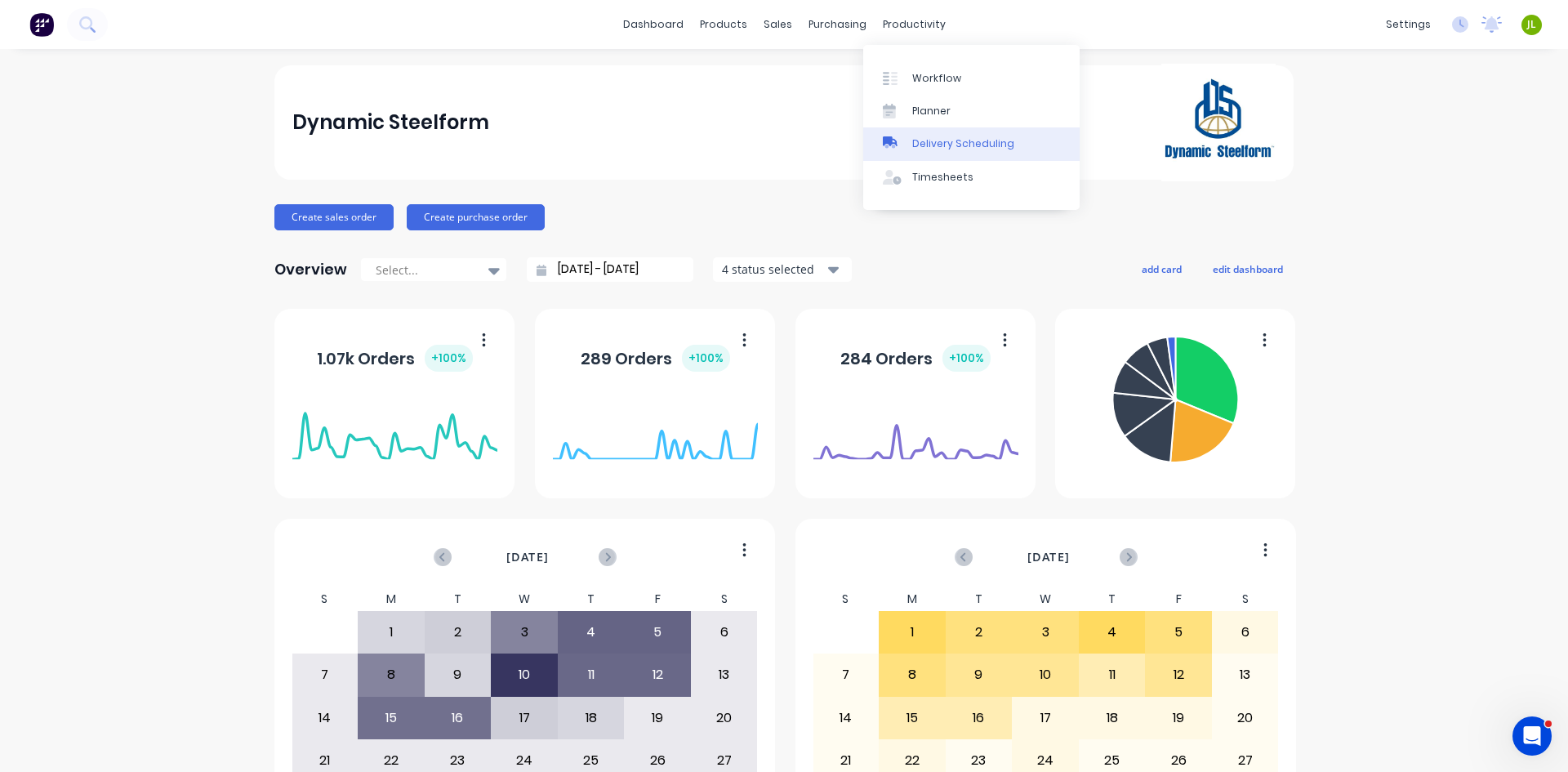
click at [916, 145] on div "Delivery Scheduling" at bounding box center [963, 143] width 102 height 15
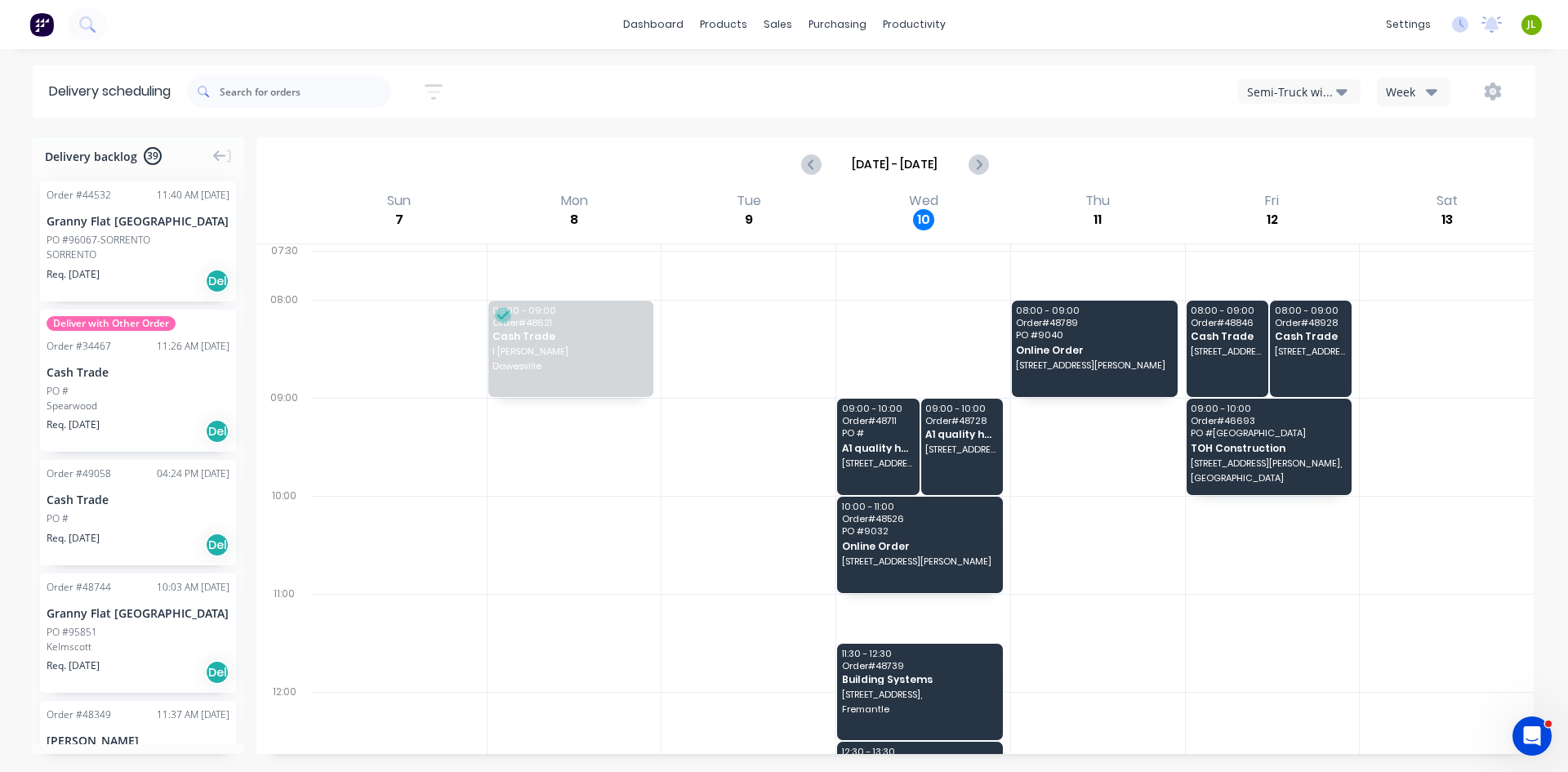
click at [1309, 85] on div "Semi-Truck with Hiab" at bounding box center [1291, 91] width 89 height 17
click at [1309, 201] on div "Utes Delivery" at bounding box center [1319, 198] width 162 height 33
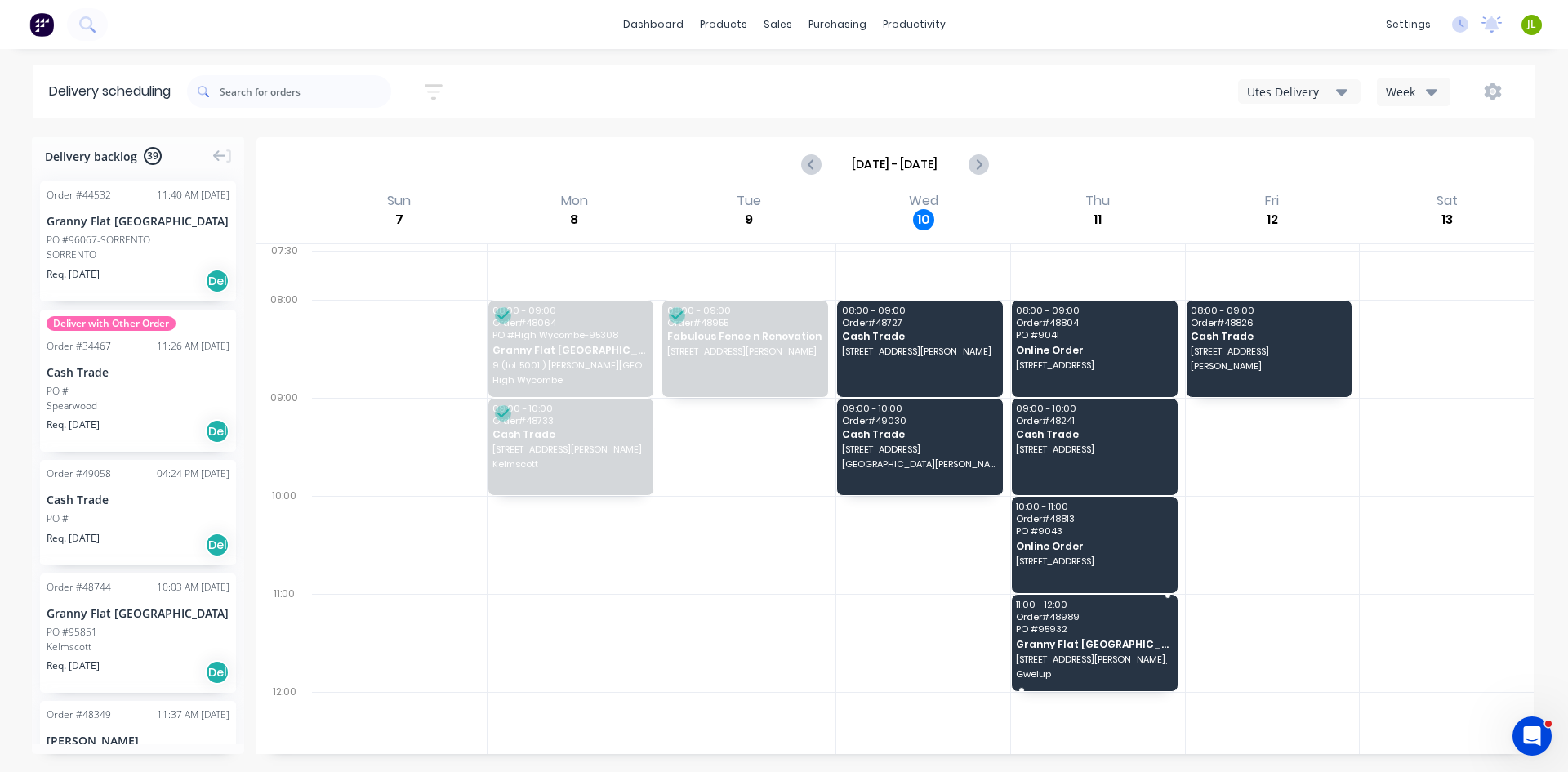
click at [1132, 661] on span "[STREET_ADDRESS][PERSON_NAME]," at bounding box center [1093, 659] width 155 height 10
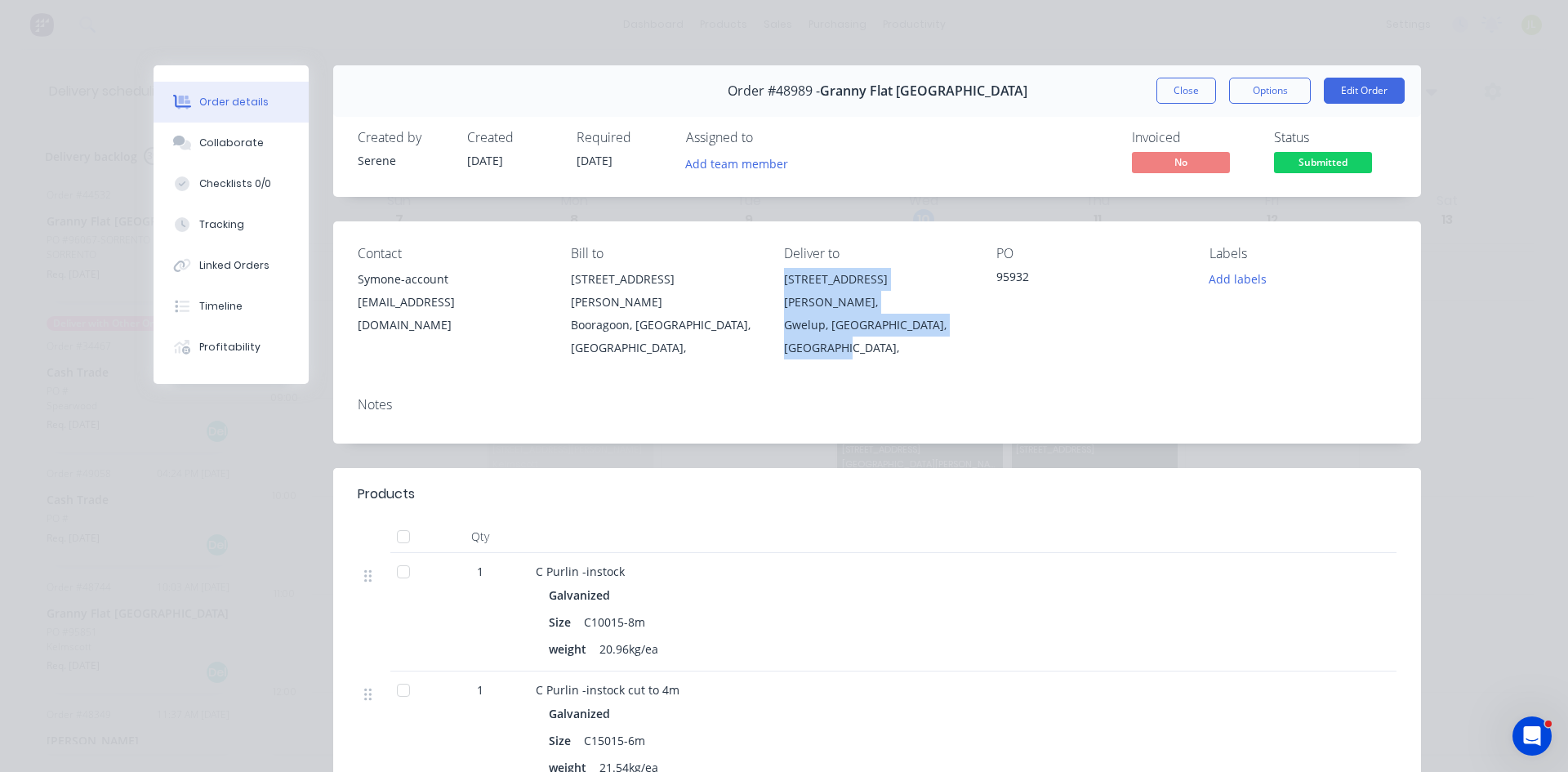
drag, startPoint x: 836, startPoint y: 329, endPoint x: 778, endPoint y: 283, distance: 74.0
click at [784, 283] on div "14 Jodrell Rd, Gwelup, Western Australia, Australia," at bounding box center [877, 313] width 187 height 91
copy div "14 Jodrell Rd, Gwelup, Western Australia, Australia,"
click at [186, 518] on div "Order #48989 - Granny Flat WA Close Options Edit Order Created by Serene Create…" at bounding box center [787, 734] width 1267 height 1338
click at [1189, 93] on button "Close" at bounding box center [1186, 91] width 59 height 27
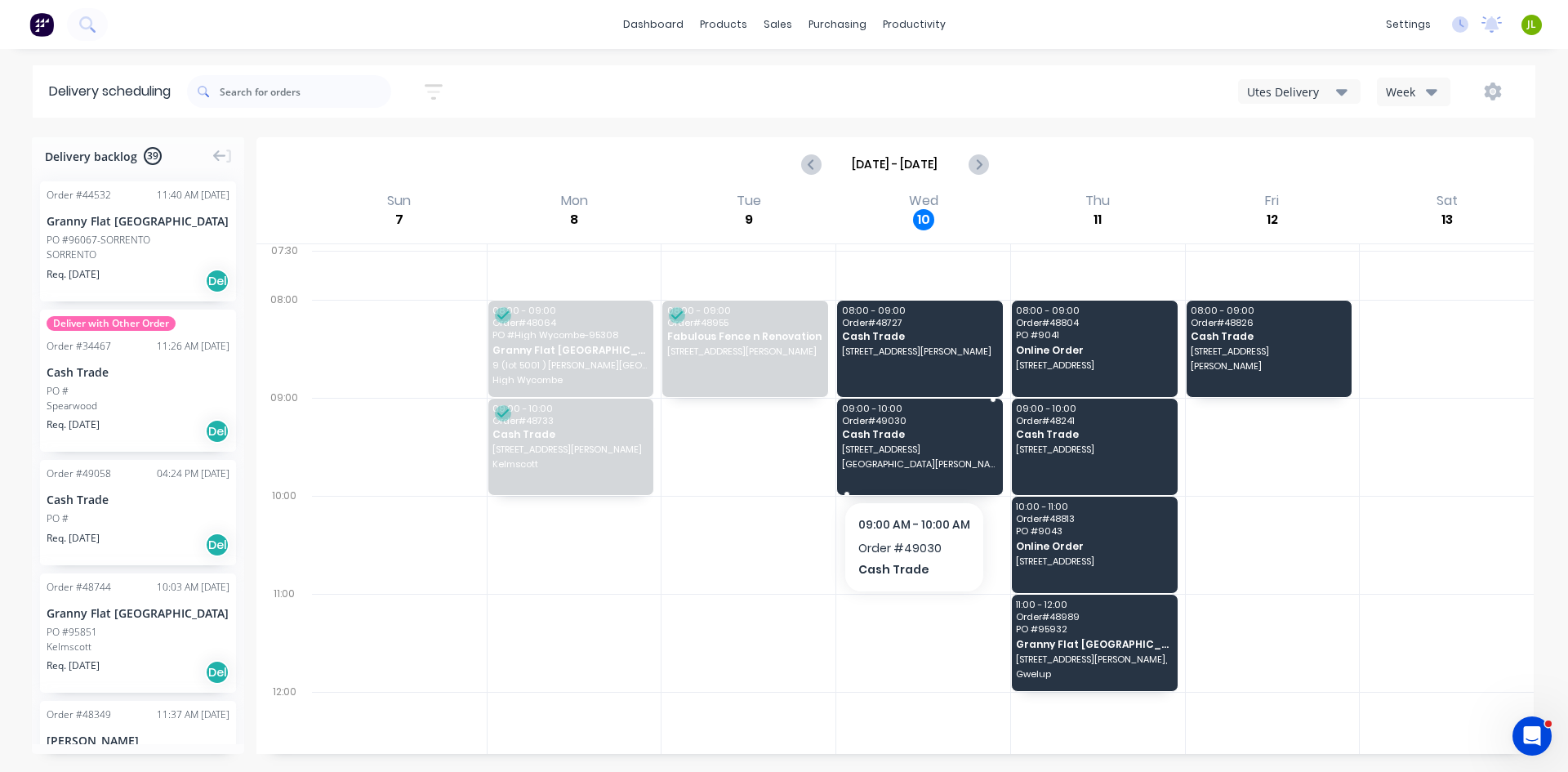
drag, startPoint x: 887, startPoint y: 461, endPoint x: 924, endPoint y: 470, distance: 38.1
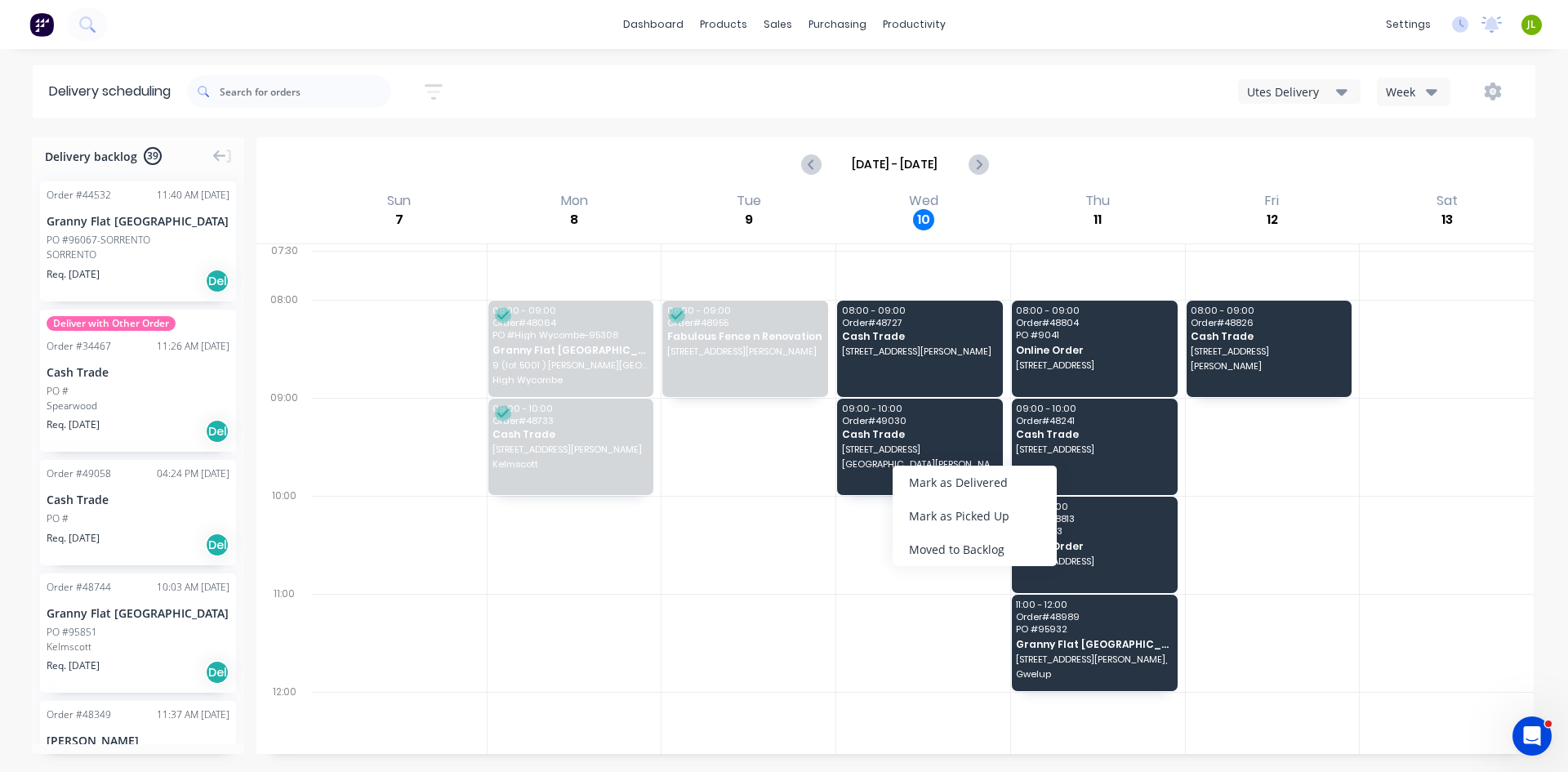
click at [938, 480] on div "Mark as Delivered" at bounding box center [975, 482] width 164 height 34
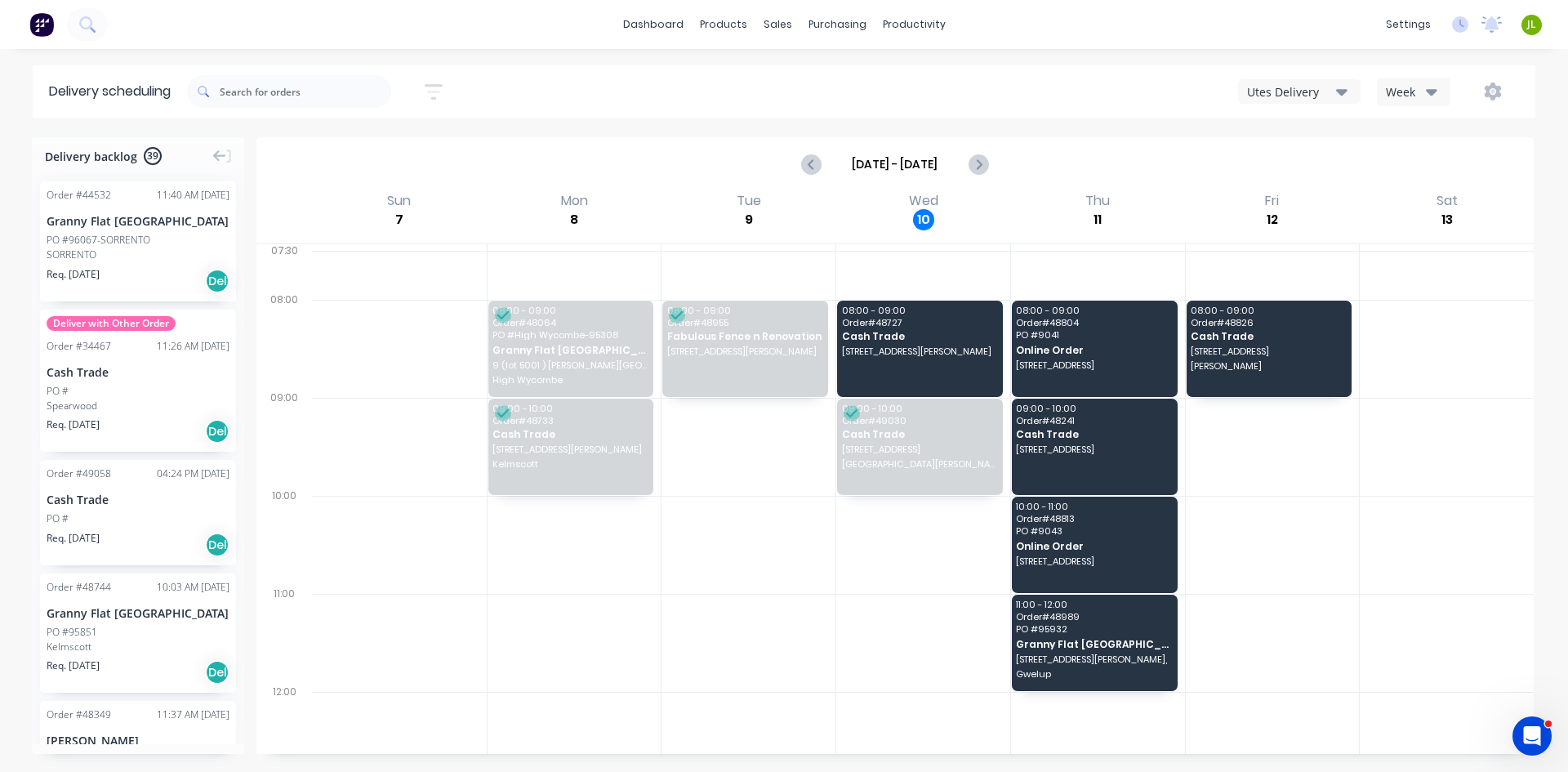
drag, startPoint x: 1322, startPoint y: 534, endPoint x: 822, endPoint y: 471, distance: 504.0
click at [1300, 532] on div at bounding box center [1273, 545] width 174 height 98
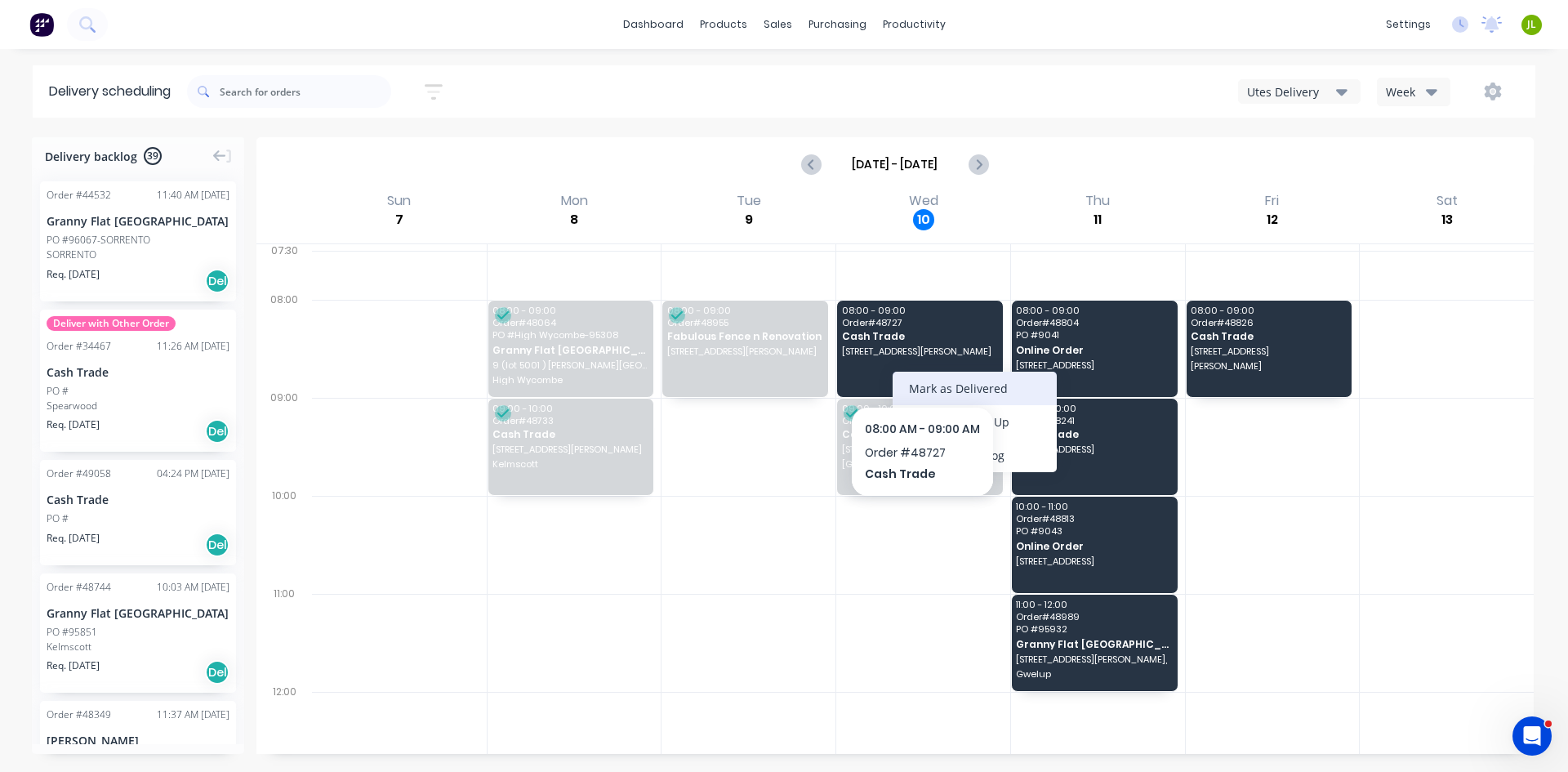
click at [922, 382] on div "Mark as Delivered" at bounding box center [975, 388] width 164 height 34
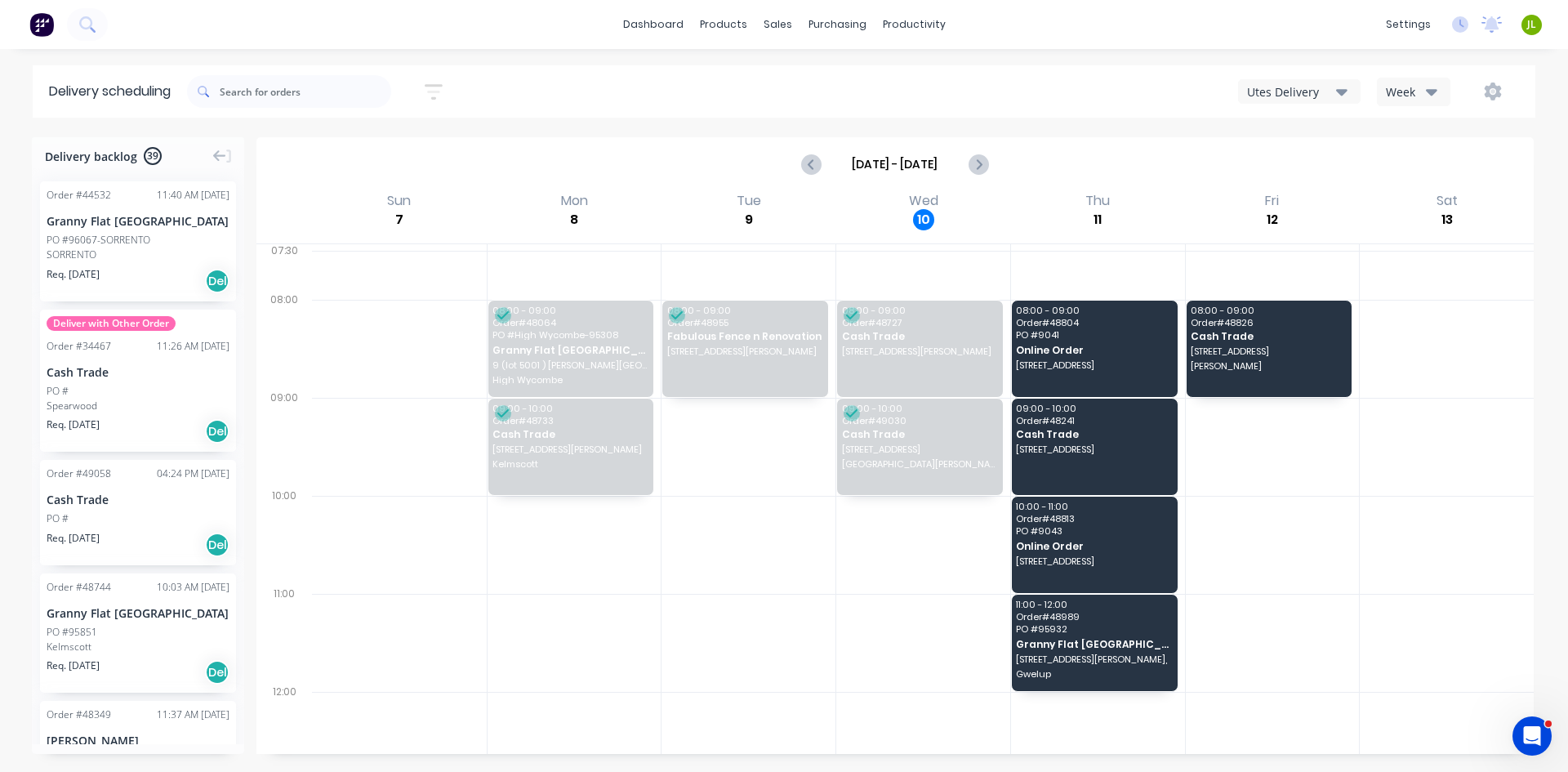
click at [1303, 71] on div "Sort by Most recent Created date Required date Order number Customer name Most …" at bounding box center [860, 92] width 1349 height 46
click at [1302, 78] on div "Utes Delivery Week" at bounding box center [1182, 91] width 675 height 29
click at [1302, 83] on div "Utes Delivery" at bounding box center [1291, 91] width 89 height 17
click at [1307, 156] on div "Steelframing Truck" at bounding box center [1319, 165] width 162 height 33
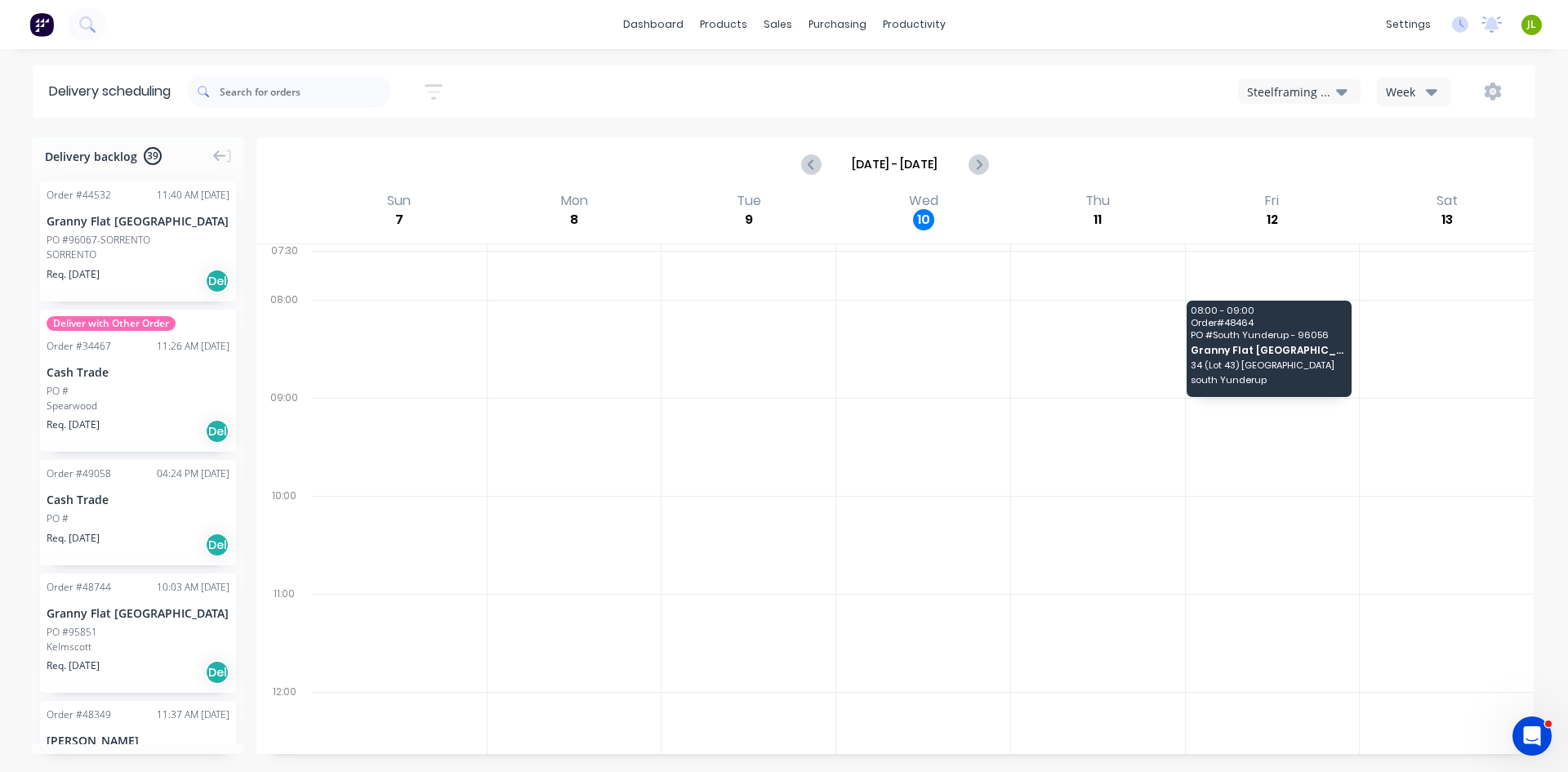
click at [1310, 98] on div "Steelframing Truck" at bounding box center [1291, 91] width 89 height 17
click at [1324, 134] on div "Semi-Truck with Hiab" at bounding box center [1319, 133] width 162 height 33
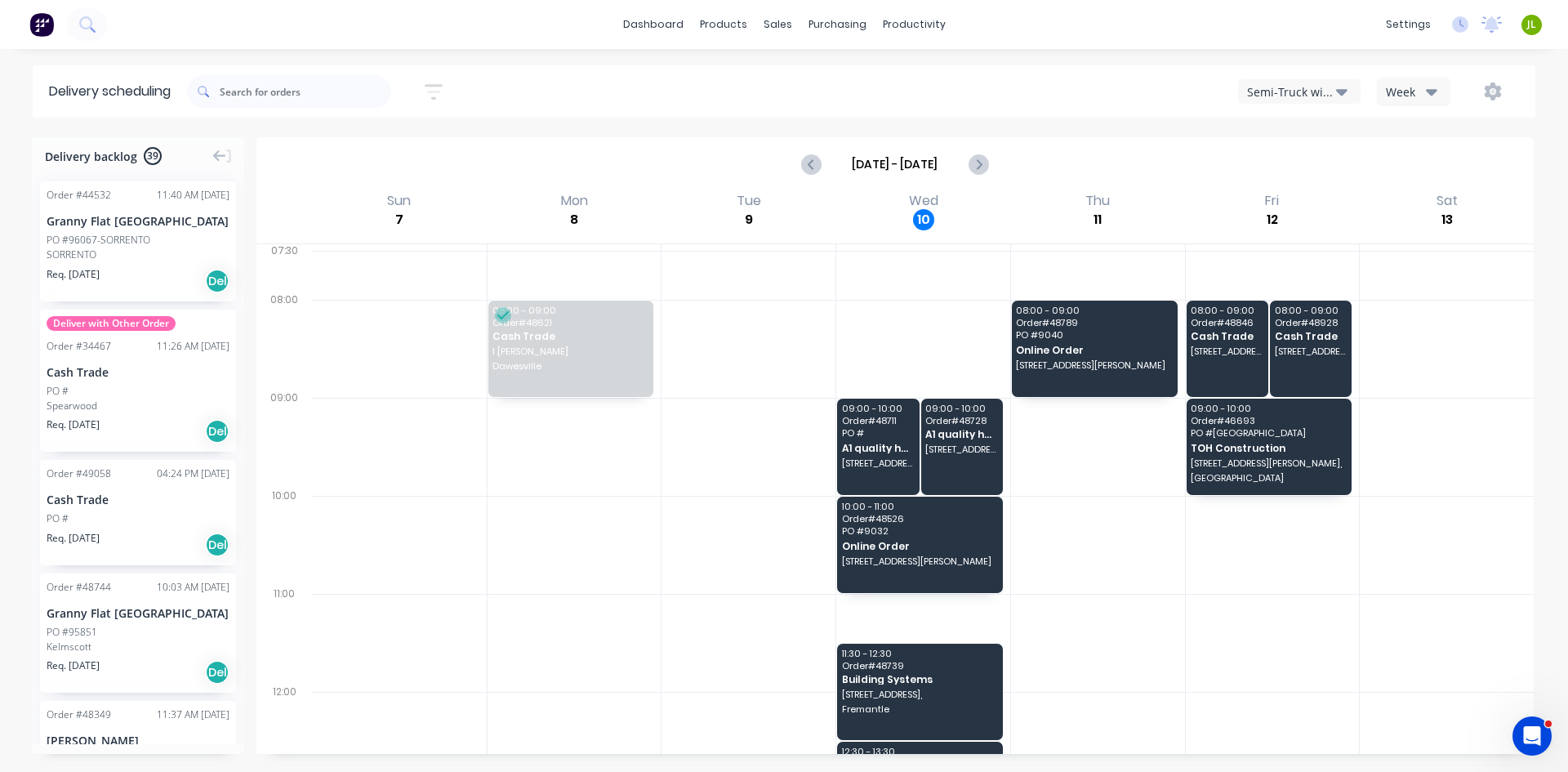
click at [1357, 99] on button "Semi-Truck with Hiab" at bounding box center [1299, 92] width 123 height 25
click at [1319, 209] on div "Utes Delivery" at bounding box center [1319, 198] width 162 height 33
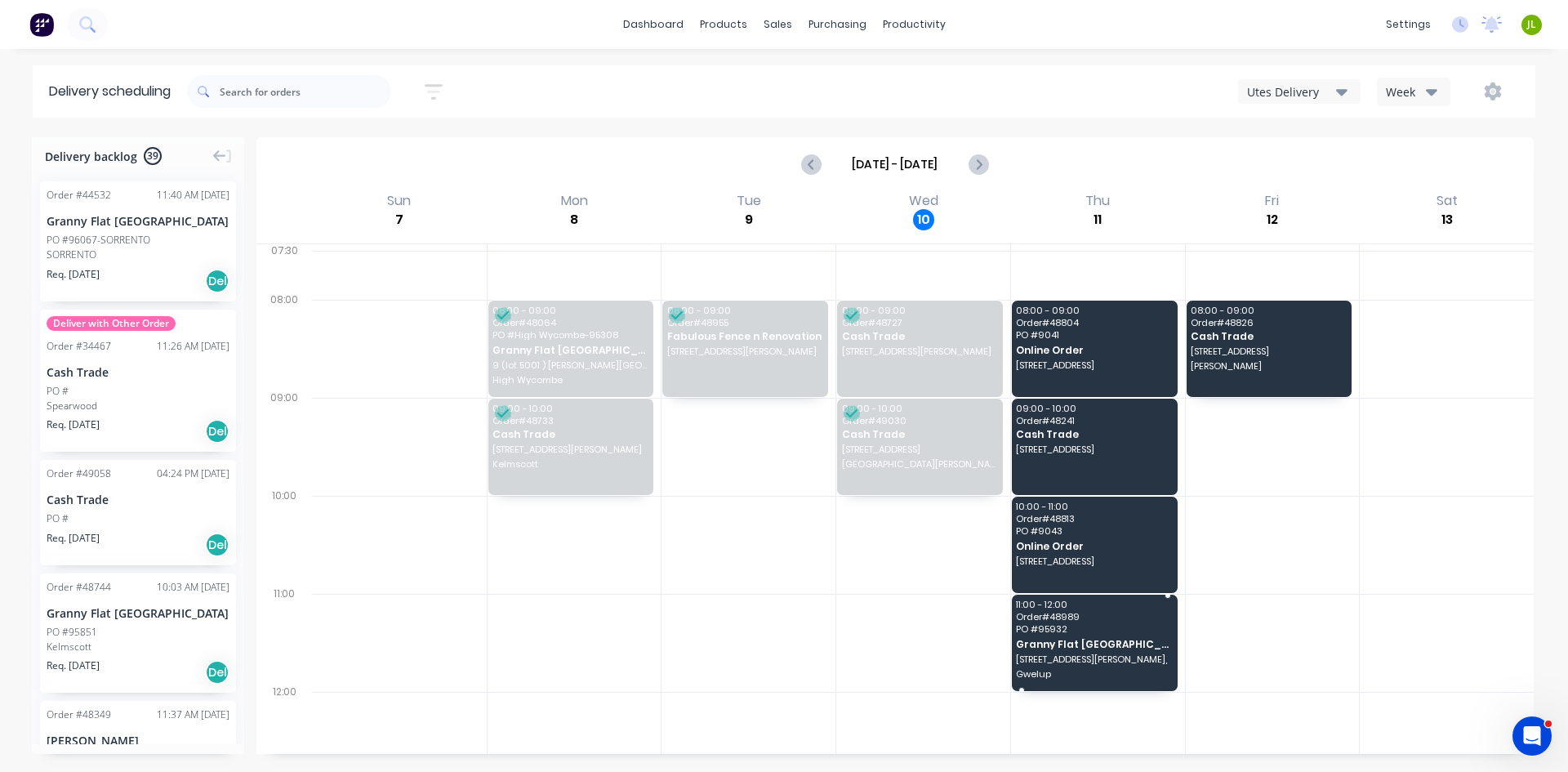
click at [1017, 621] on span "Order # 48989" at bounding box center [1093, 616] width 155 height 10
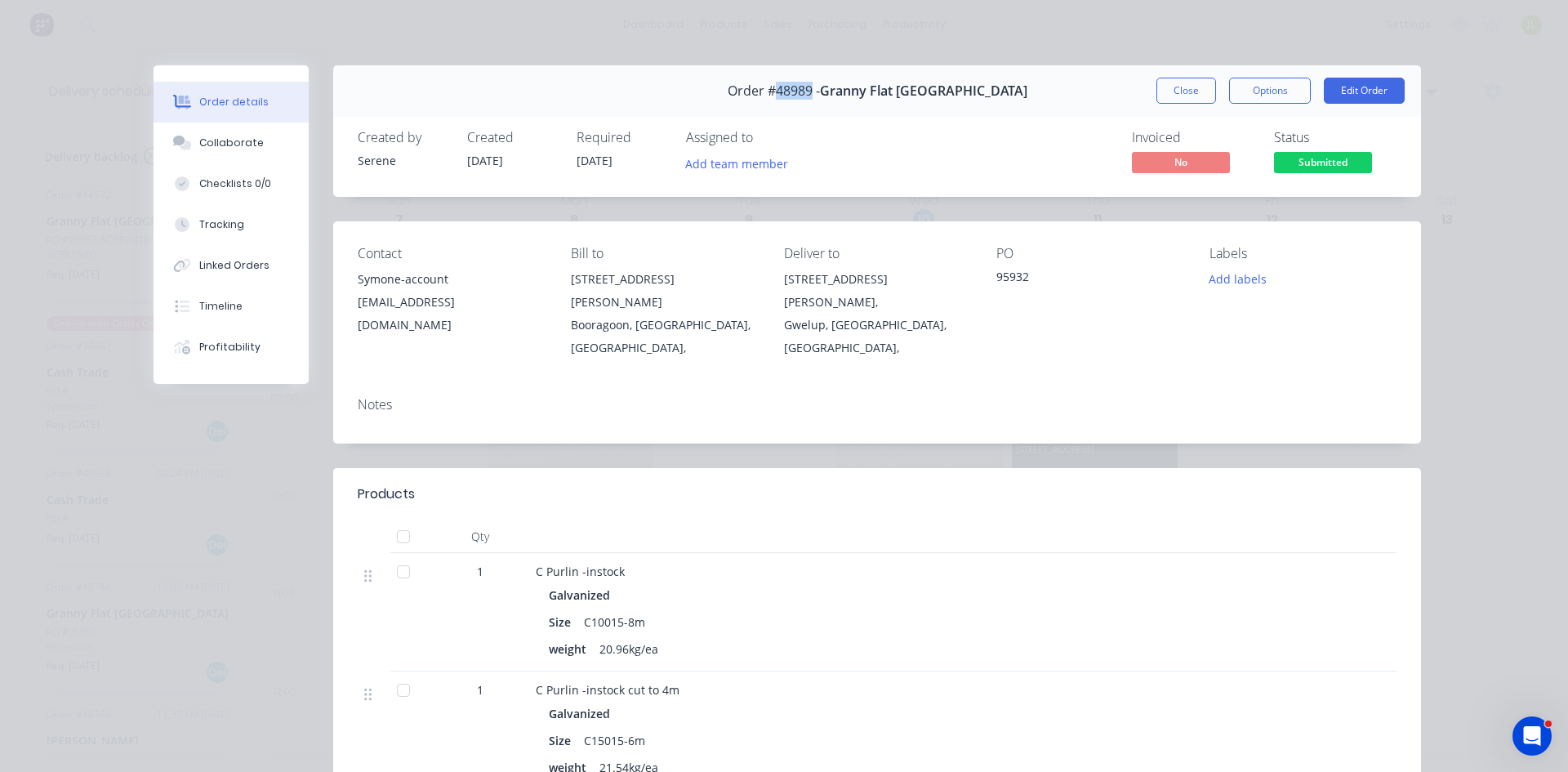
drag, startPoint x: 861, startPoint y: 95, endPoint x: 823, endPoint y: 102, distance: 38.6
click at [823, 102] on div "Order #48989 - Granny Flat WA" at bounding box center [877, 91] width 300 height 48
copy span "48989"
click at [208, 297] on button "Timeline" at bounding box center [231, 306] width 155 height 41
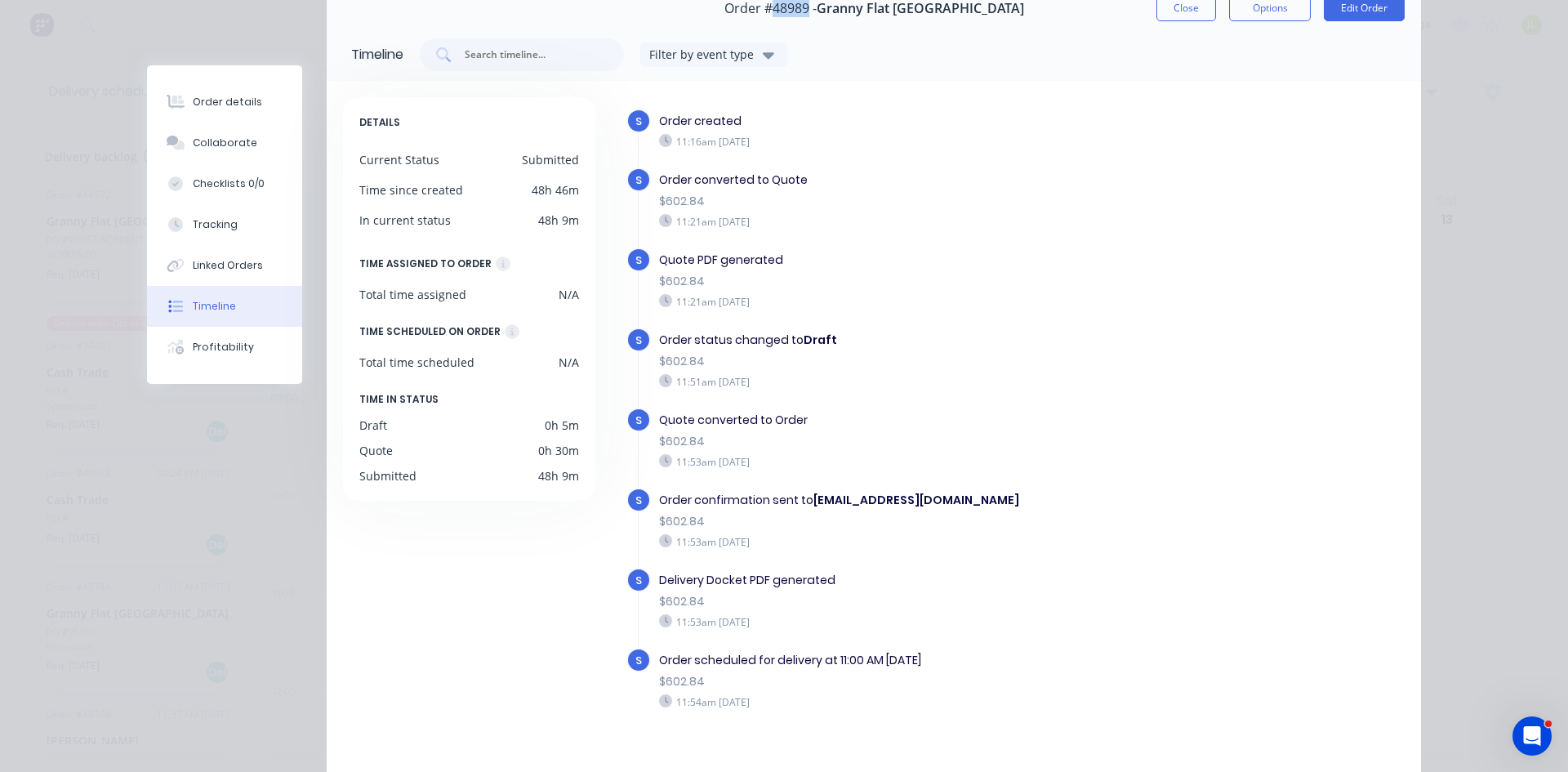
scroll to position [160, 0]
